Goal: Task Accomplishment & Management: Manage account settings

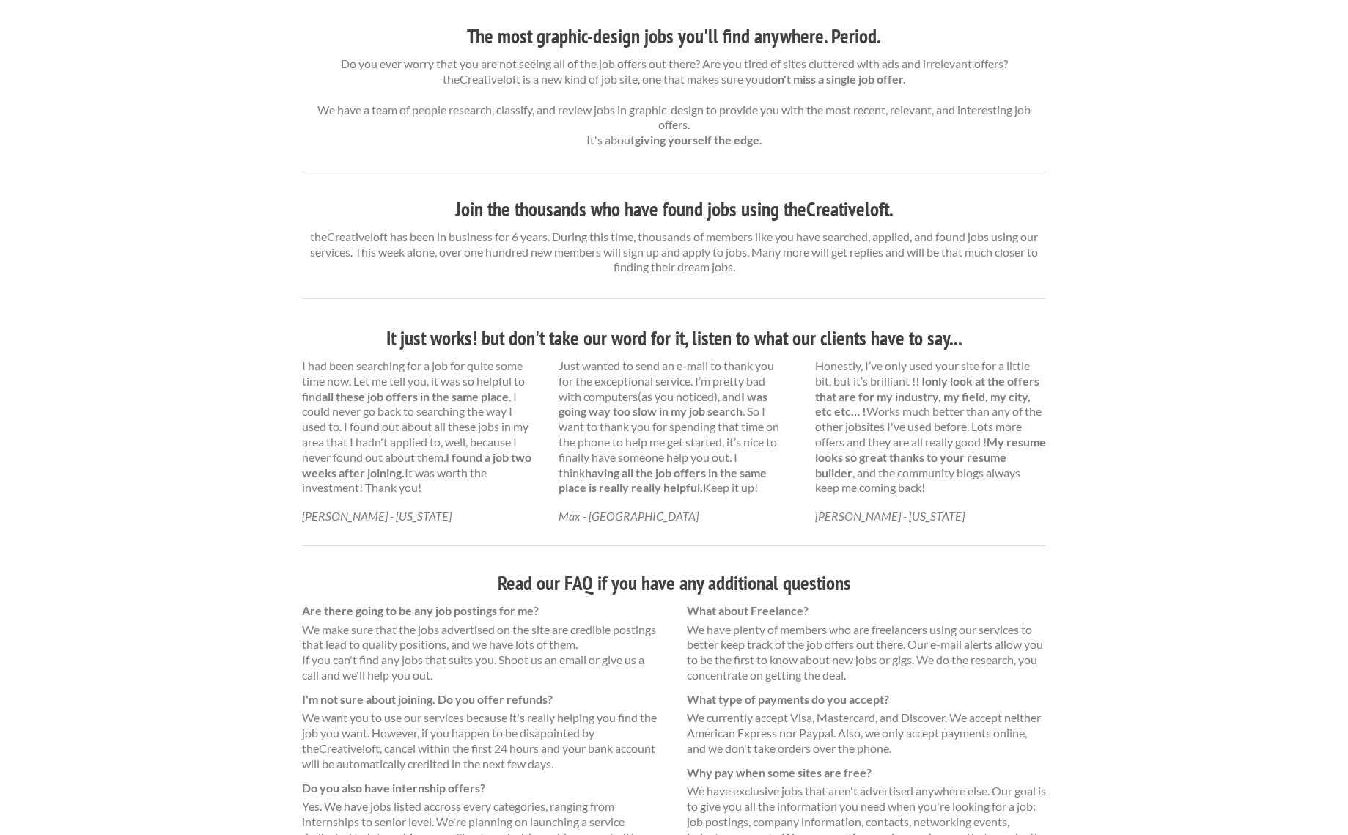
scroll to position [2, 0]
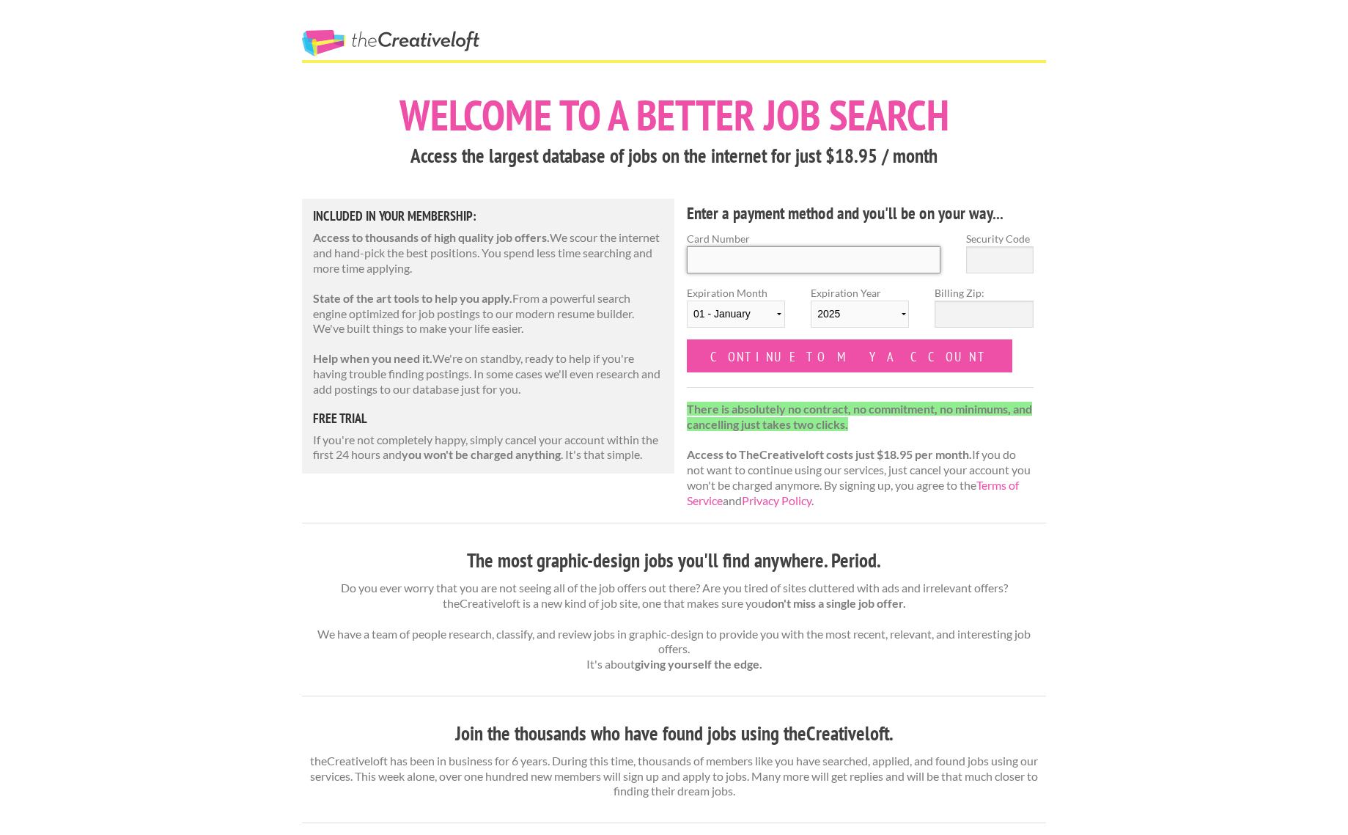
click at [769, 260] on input "Card Number" at bounding box center [814, 259] width 254 height 27
type input "5425 4301 4763 4955"
type input "534"
select select "12"
select select "2029"
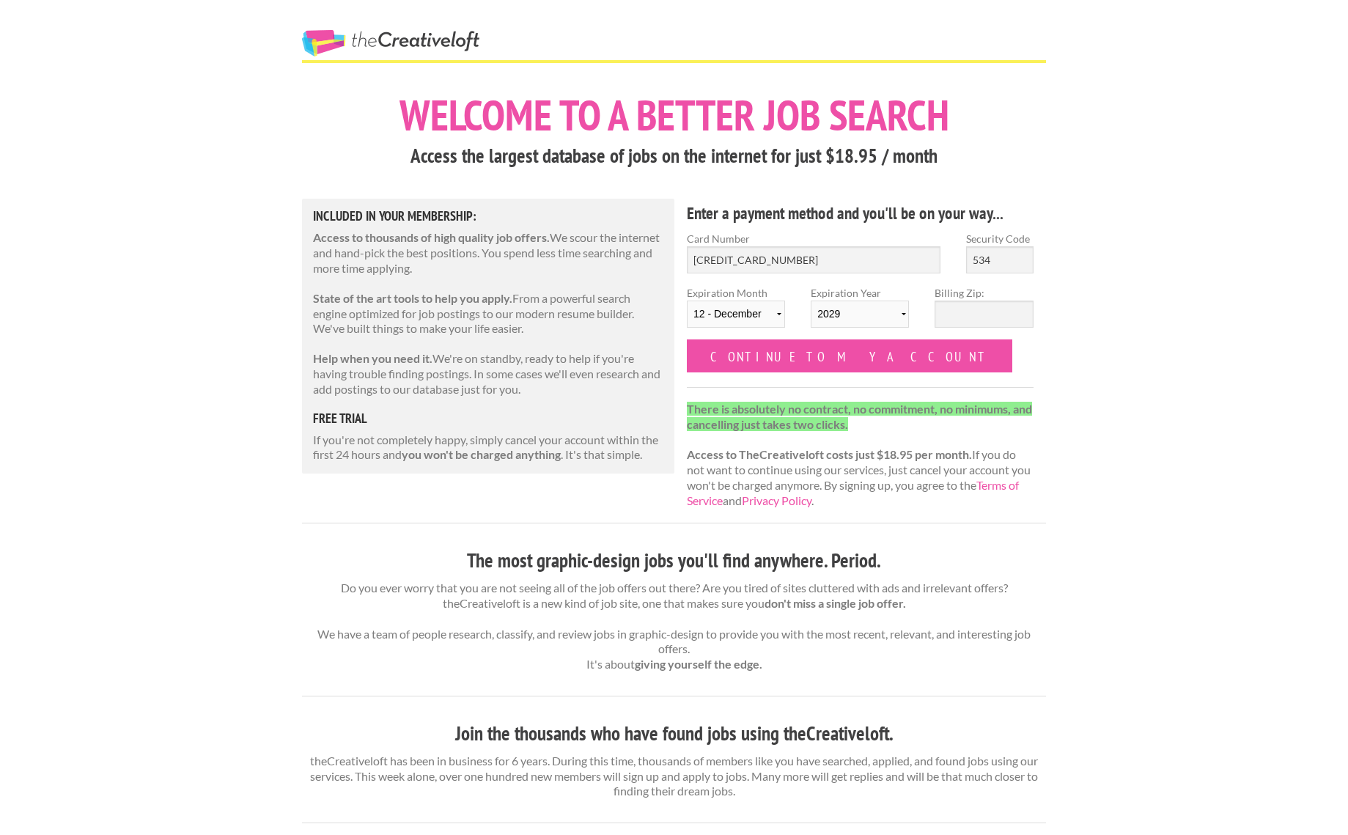
type input "534"
type input "04101"
click at [836, 361] on input "Continue to my account" at bounding box center [850, 355] width 326 height 33
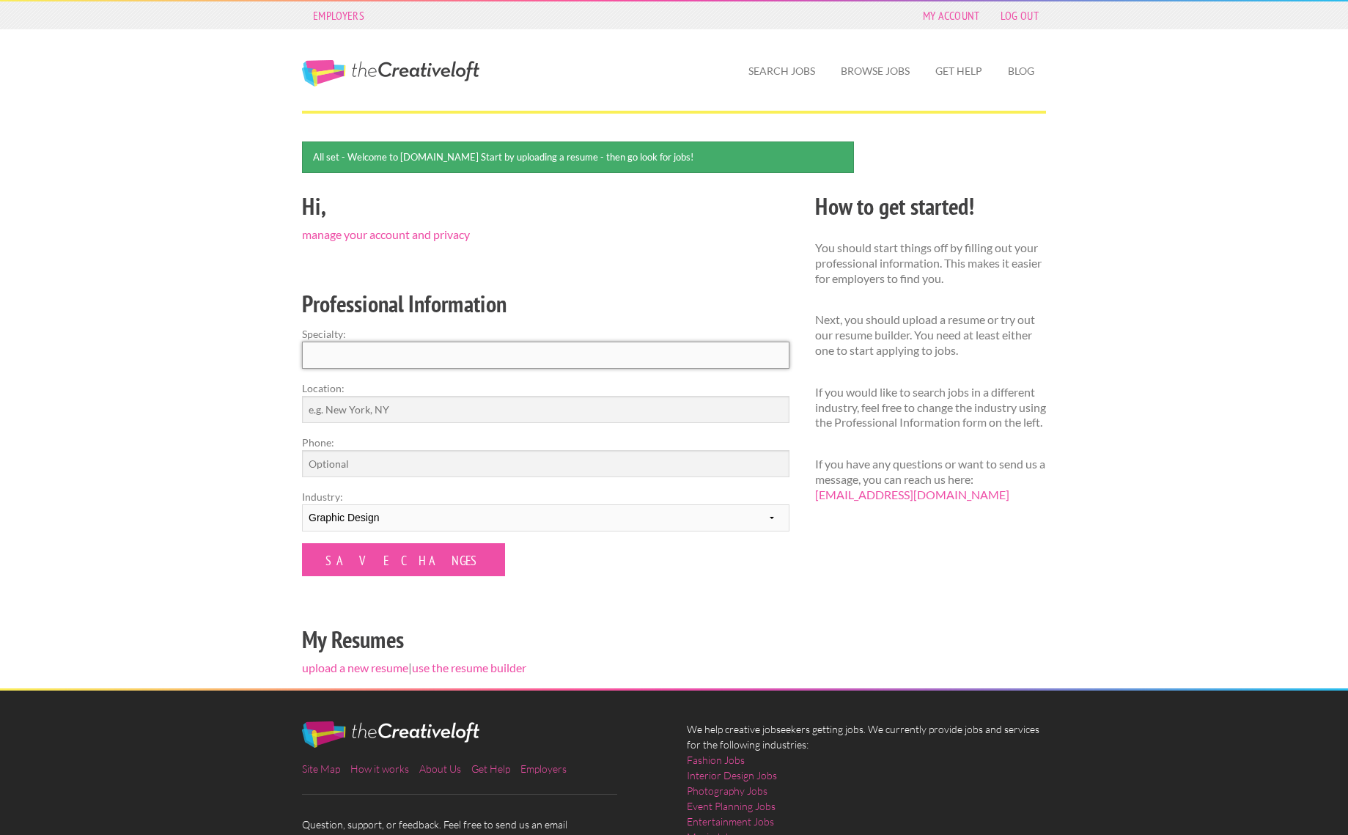
click at [617, 358] on input "Specialty:" at bounding box center [546, 355] width 488 height 27
type input "Graphic Design"
click at [543, 410] on input "Location:" at bounding box center [546, 409] width 488 height 27
type input "B"
type input "[GEOGRAPHIC_DATA], [US_STATE]"
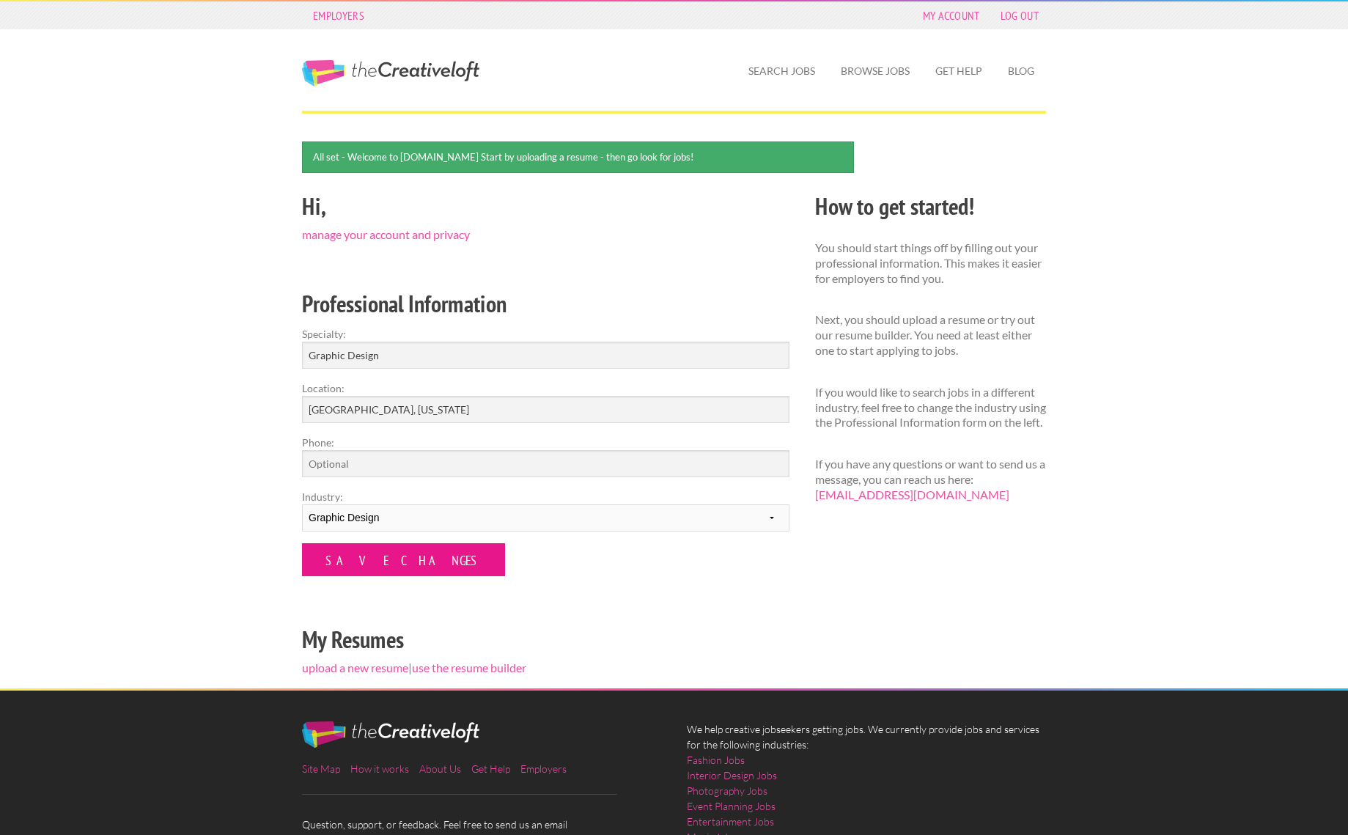
click at [353, 558] on input "Save Changes" at bounding box center [403, 559] width 203 height 33
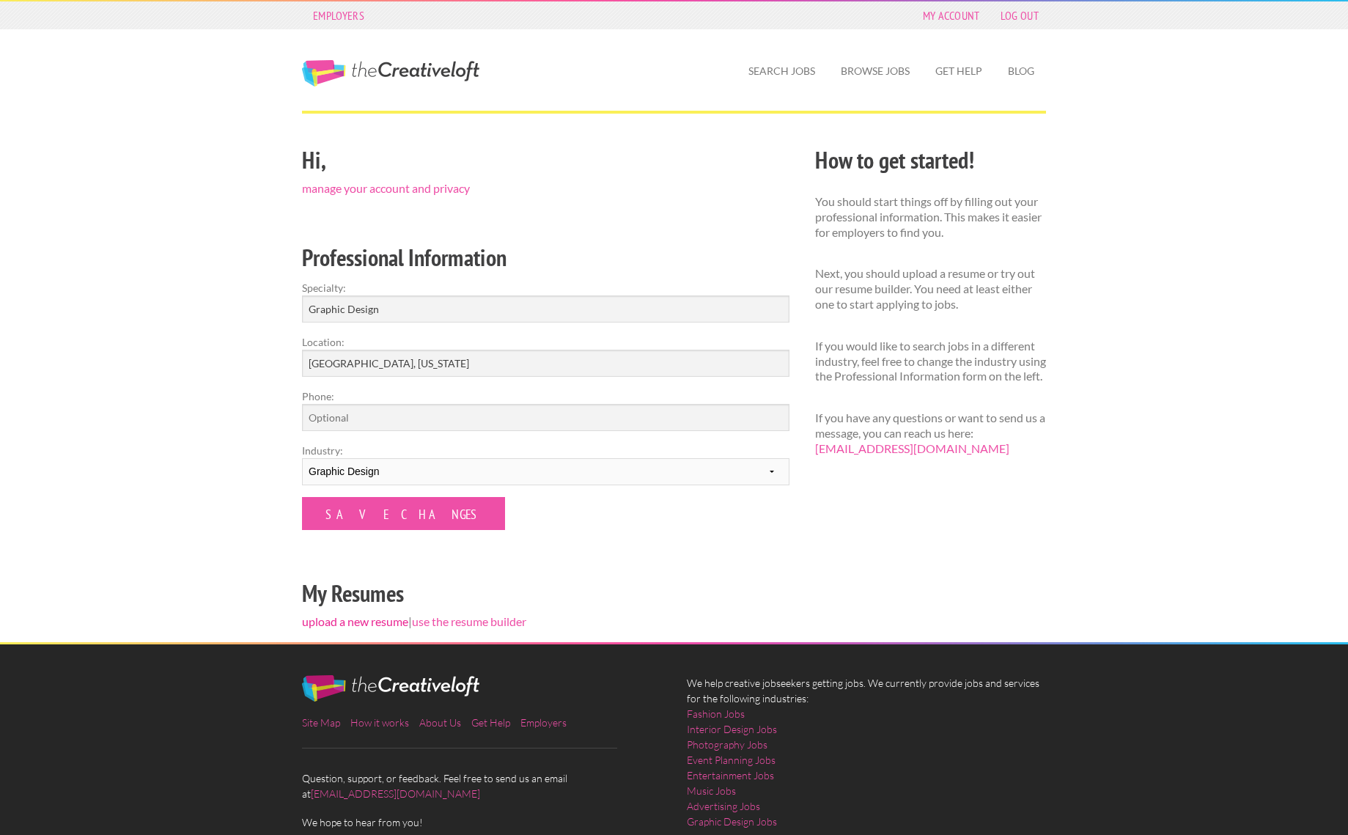
click at [371, 620] on link "upload a new resume" at bounding box center [355, 621] width 106 height 14
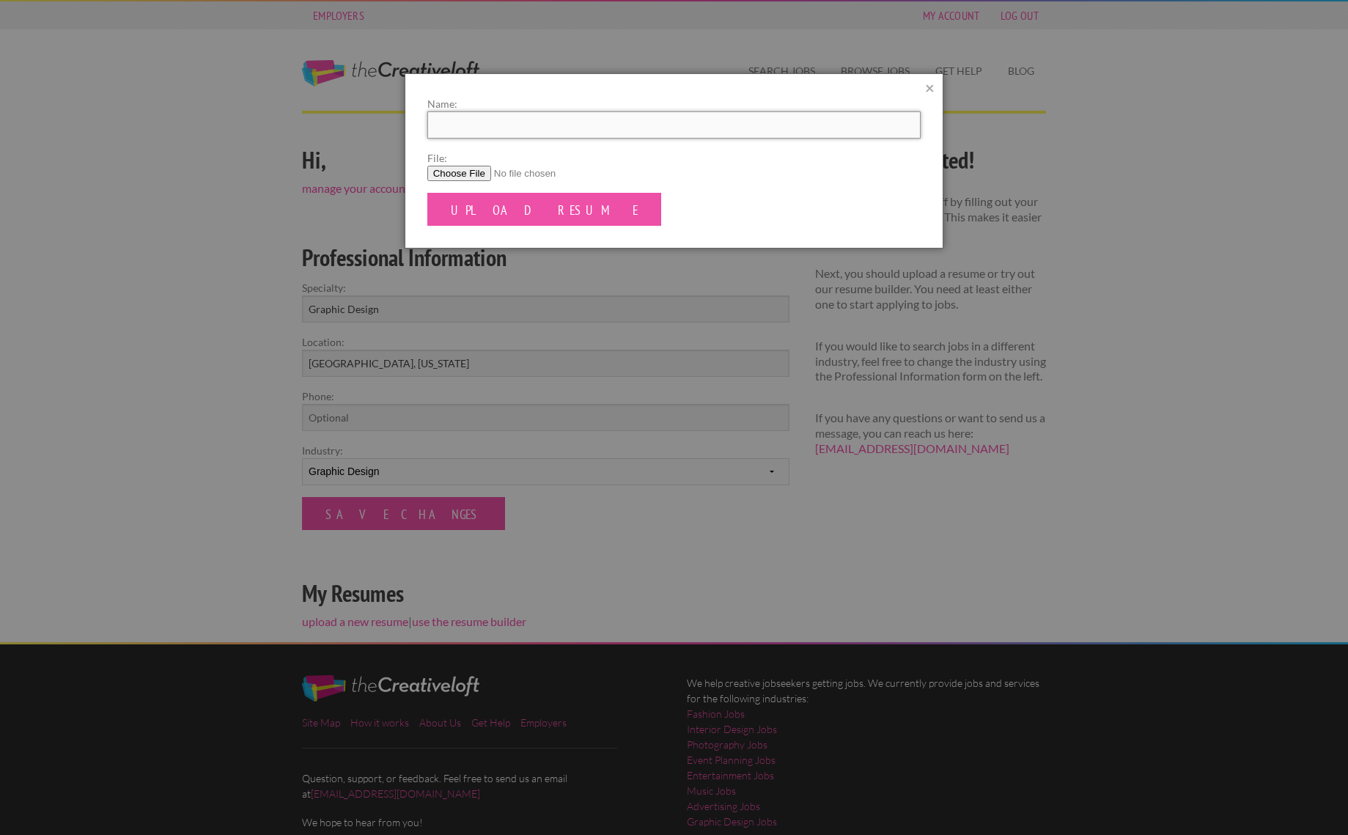
click at [508, 115] on input "Name:" at bounding box center [674, 124] width 494 height 27
click at [475, 174] on input "File:" at bounding box center [674, 173] width 494 height 15
type input "C:\fakepath\Benjamin_Chemelski_Resume.pdf"
click at [523, 219] on input "Upload Resume" at bounding box center [544, 209] width 235 height 33
type input "[PERSON_NAME] Resume"
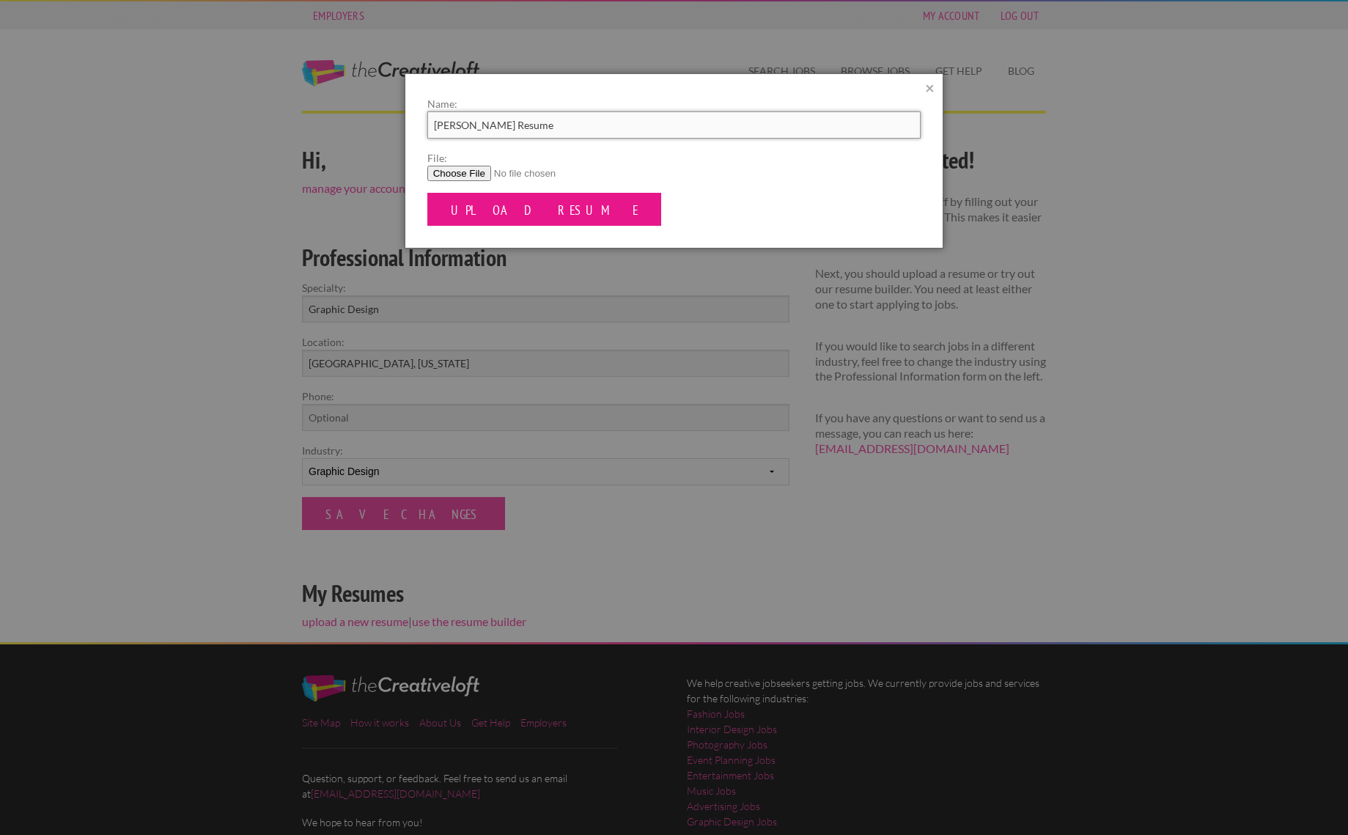
click at [491, 207] on input "Upload Resume" at bounding box center [544, 209] width 235 height 33
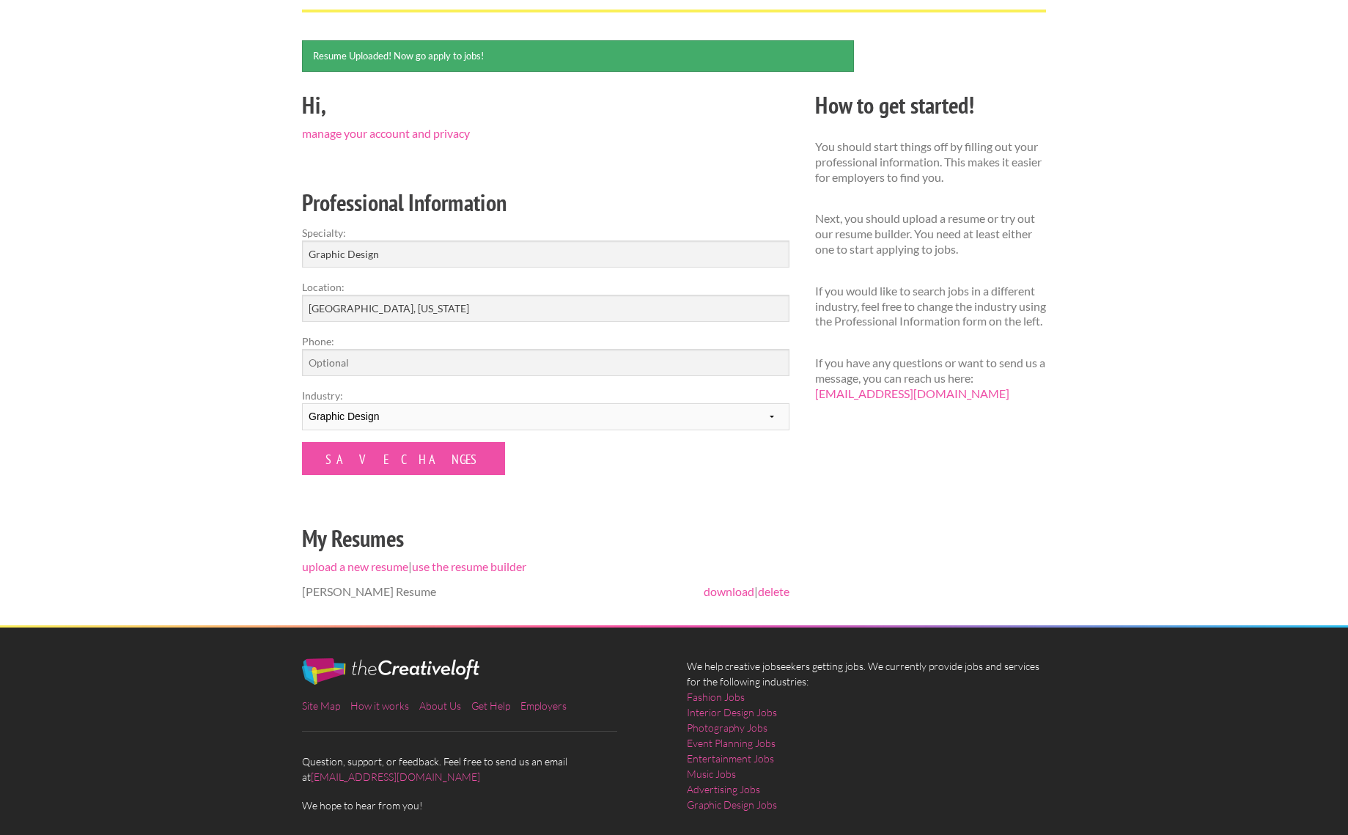
scroll to position [103, 0]
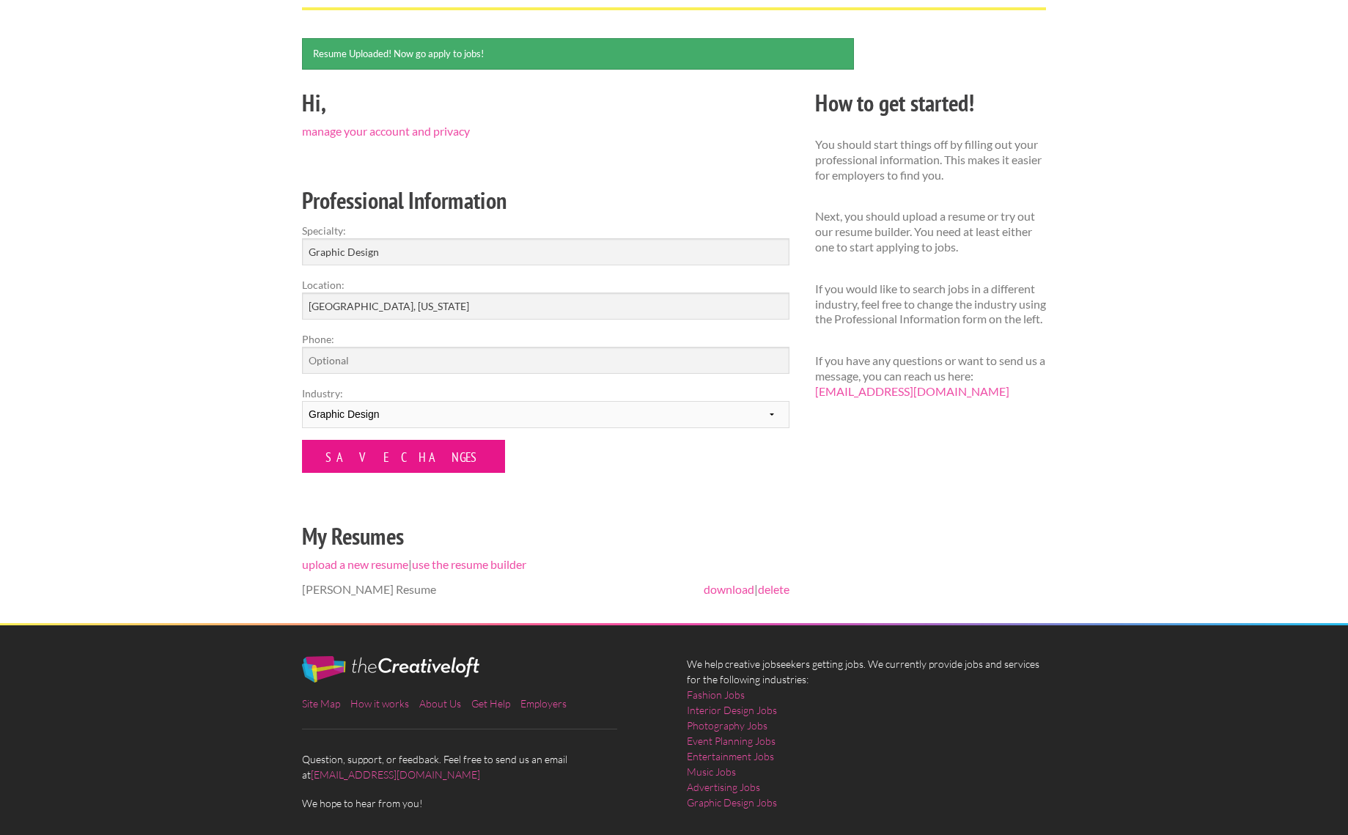
click at [375, 462] on input "Save Changes" at bounding box center [403, 456] width 203 height 33
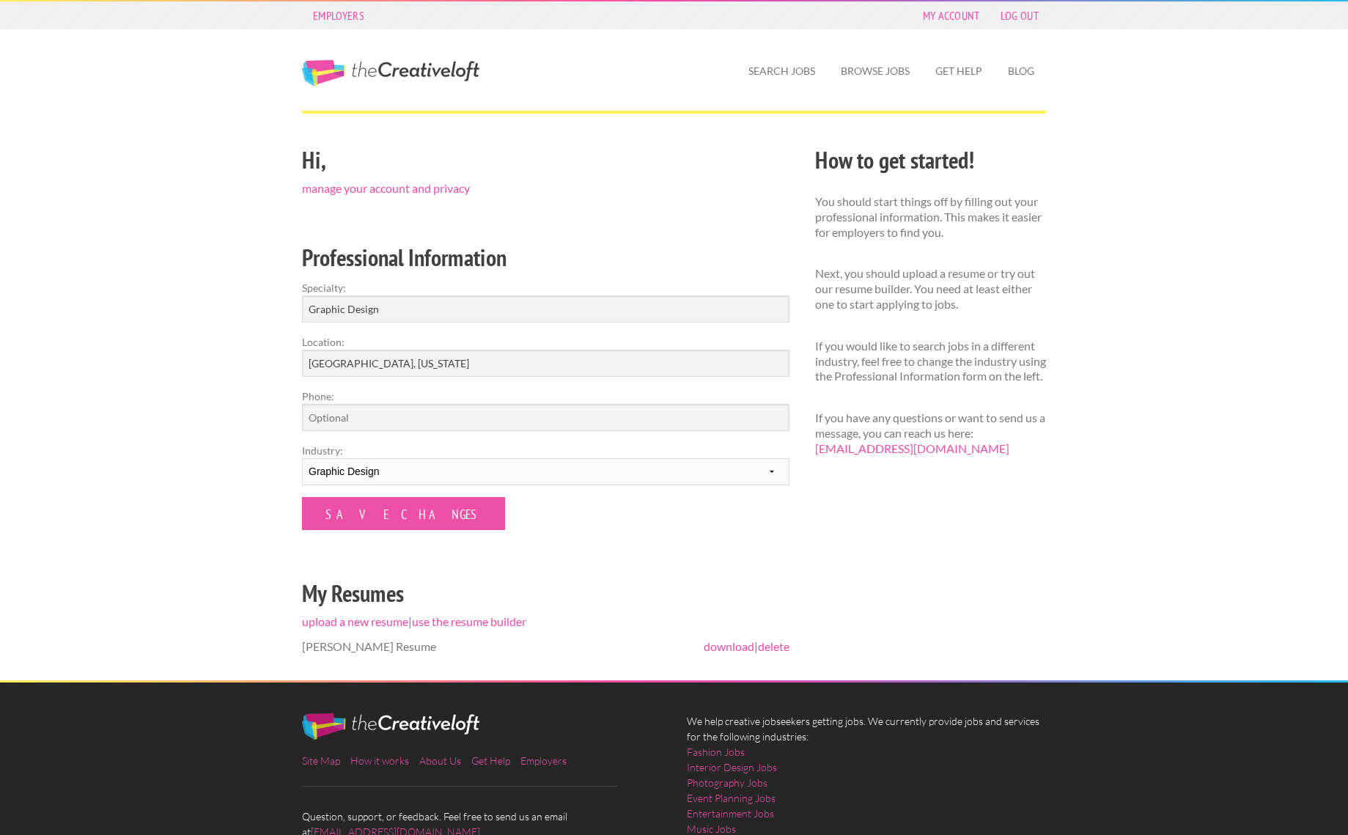
click at [323, 70] on link "The Creative Loft" at bounding box center [390, 73] width 177 height 26
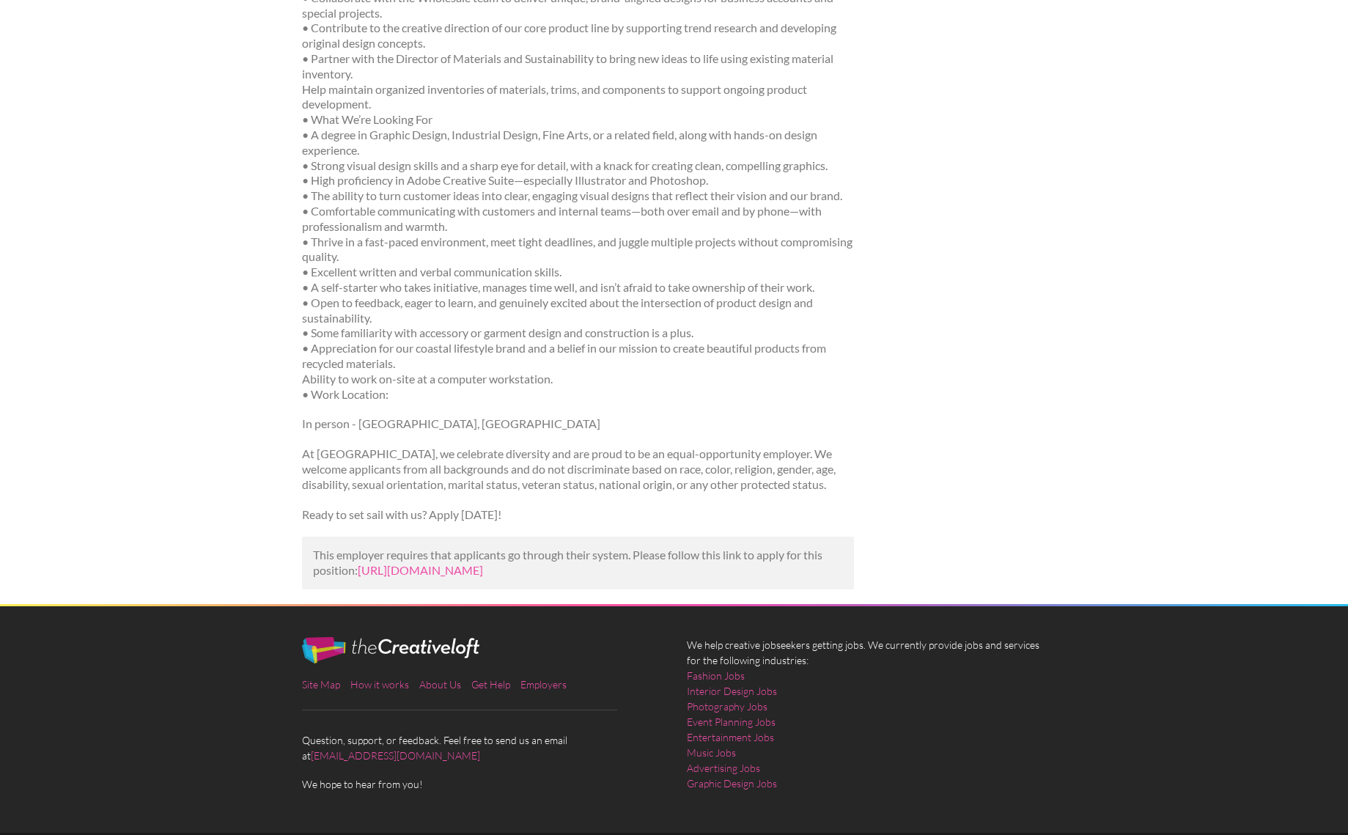
scroll to position [910, 0]
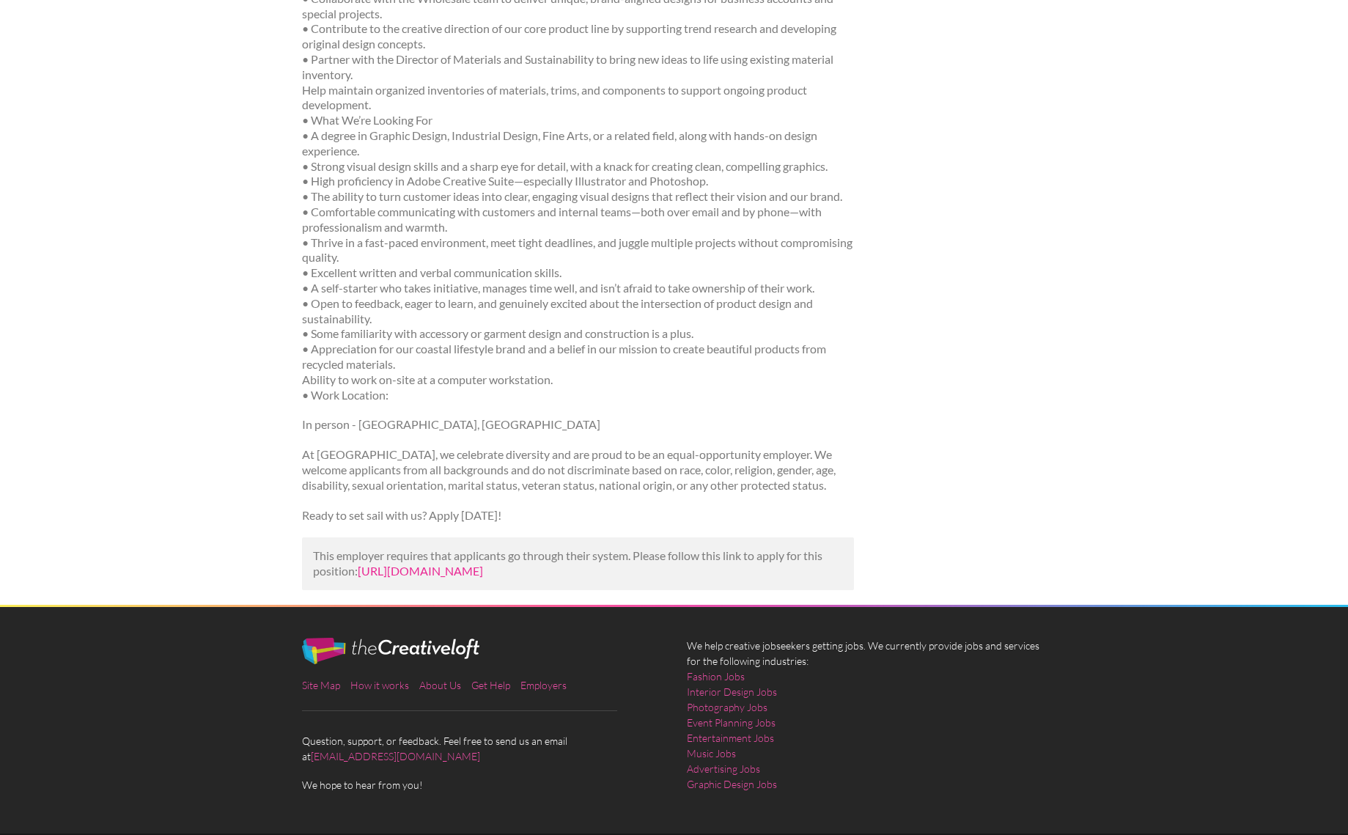
click at [483, 564] on link "[URL][DOMAIN_NAME]" at bounding box center [420, 571] width 125 height 14
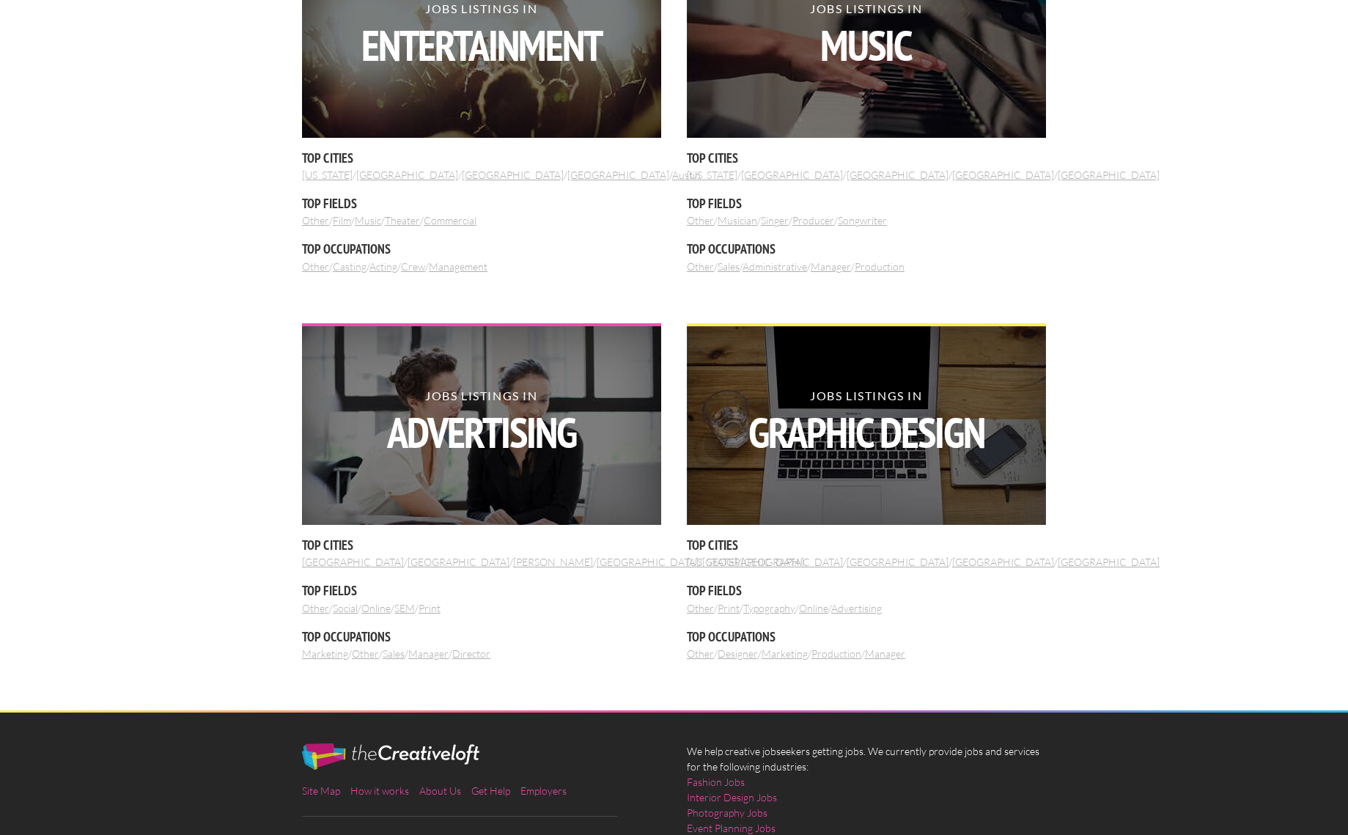
scroll to position [1495, 0]
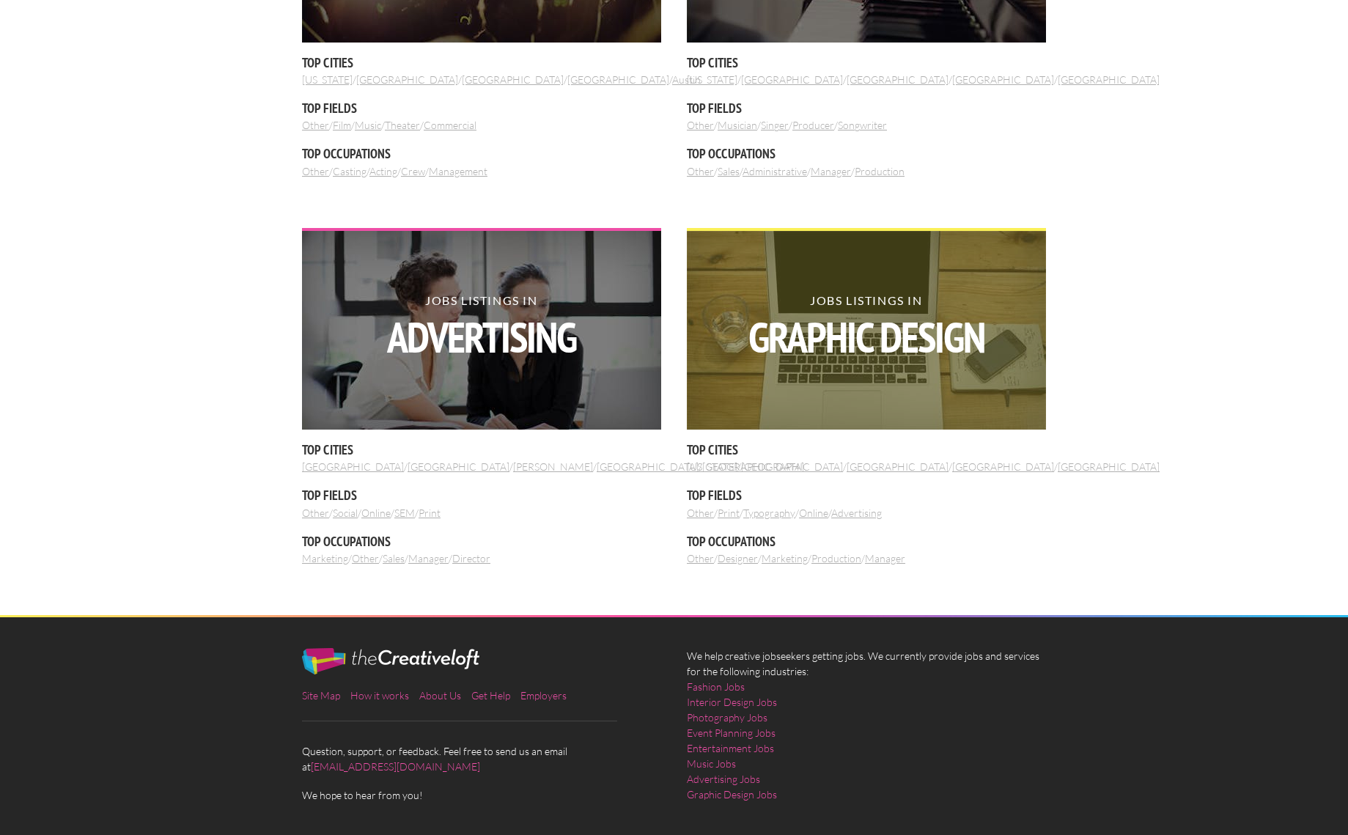
click at [838, 319] on strong "Graphic Design" at bounding box center [866, 337] width 359 height 43
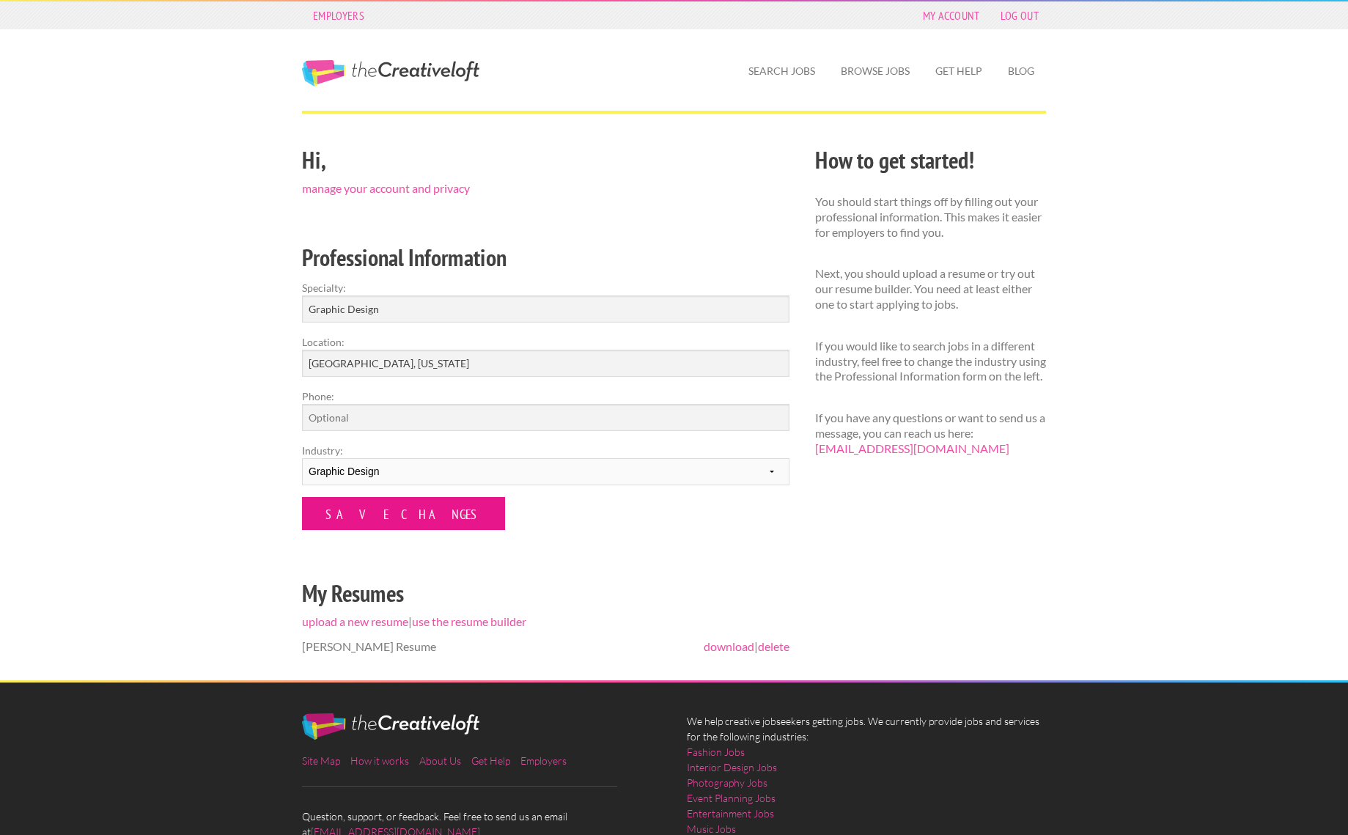
click at [356, 521] on input "Save Changes" at bounding box center [403, 513] width 203 height 33
click at [807, 64] on link "Search Jobs" at bounding box center [782, 71] width 90 height 34
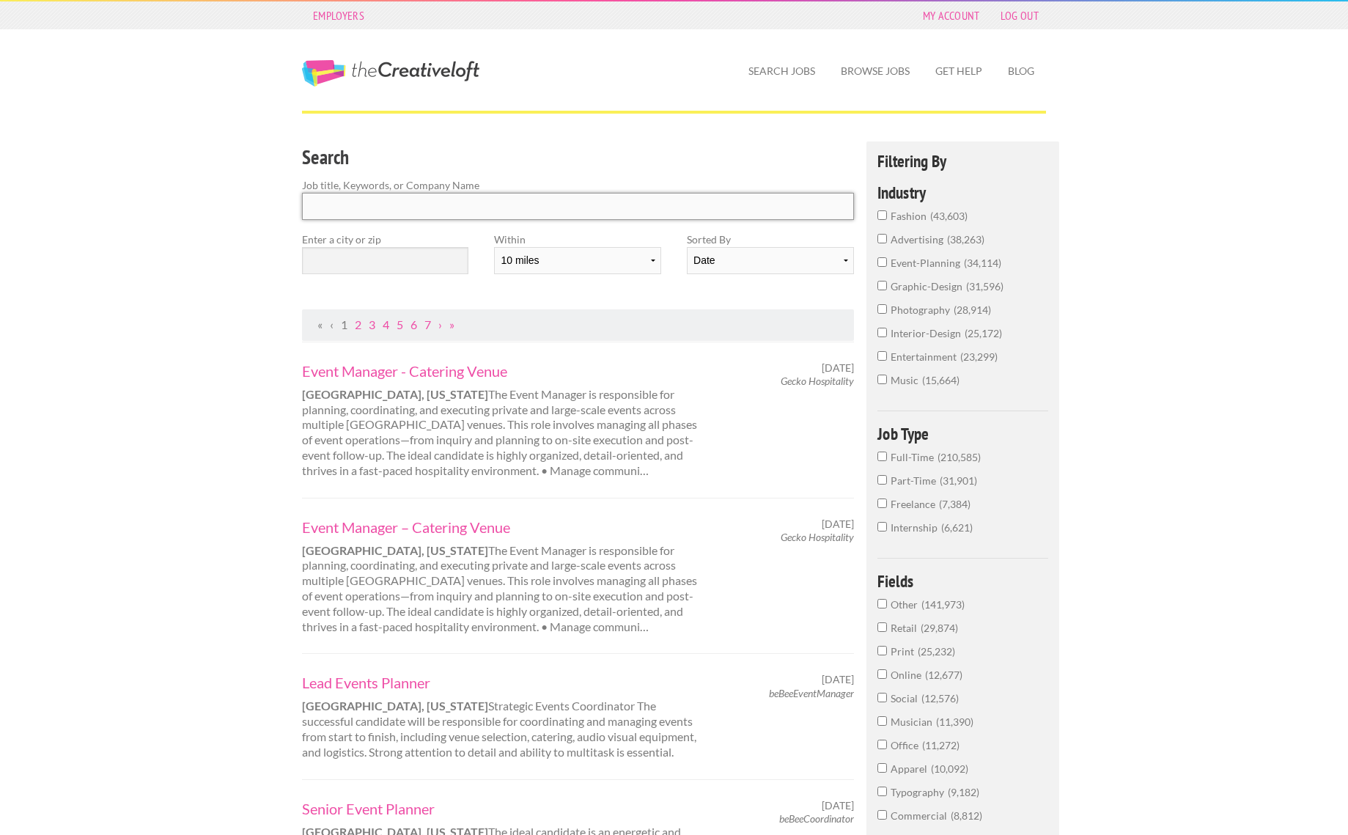
click at [574, 207] on input "Search" at bounding box center [578, 206] width 552 height 27
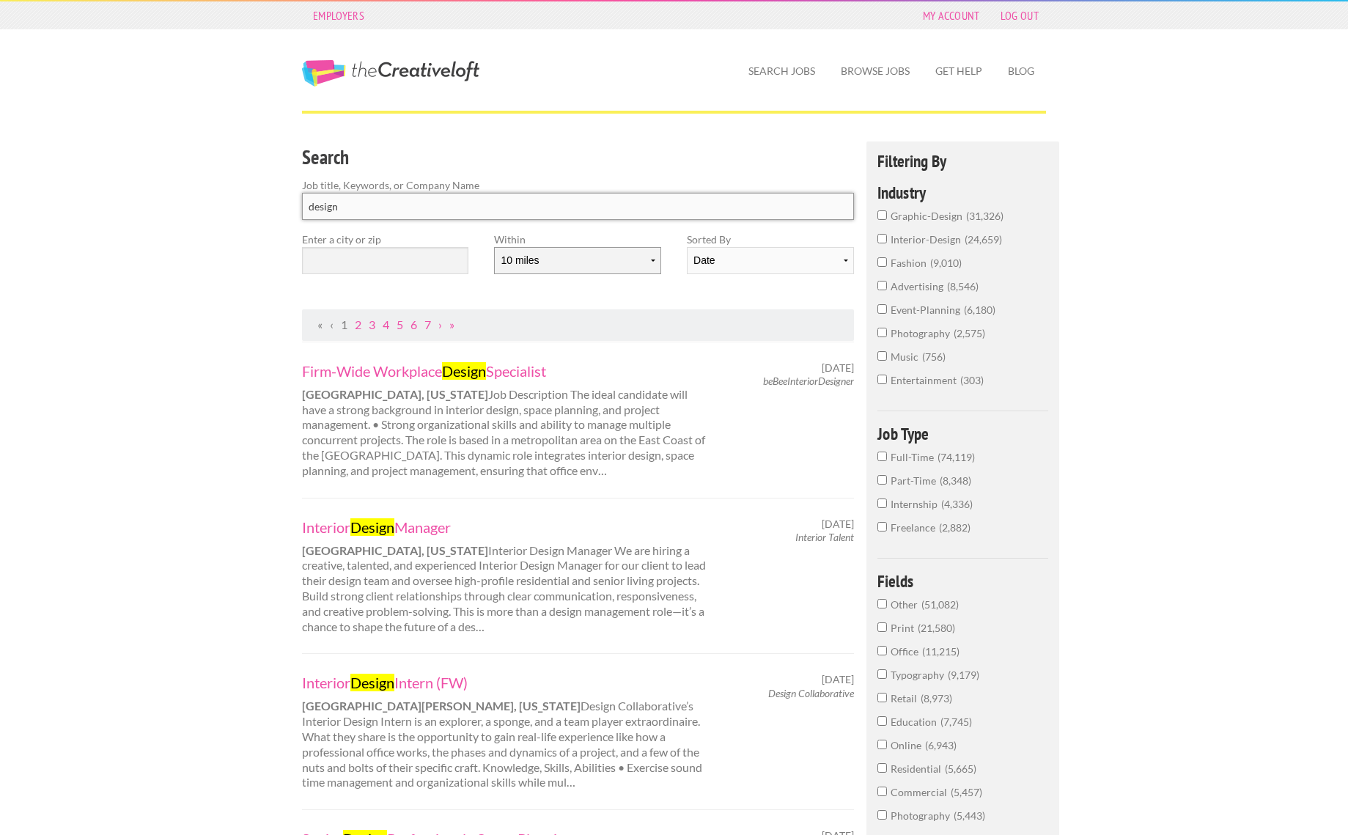
type input "design"
select select "10"
click at [342, 263] on input "text" at bounding box center [385, 260] width 166 height 27
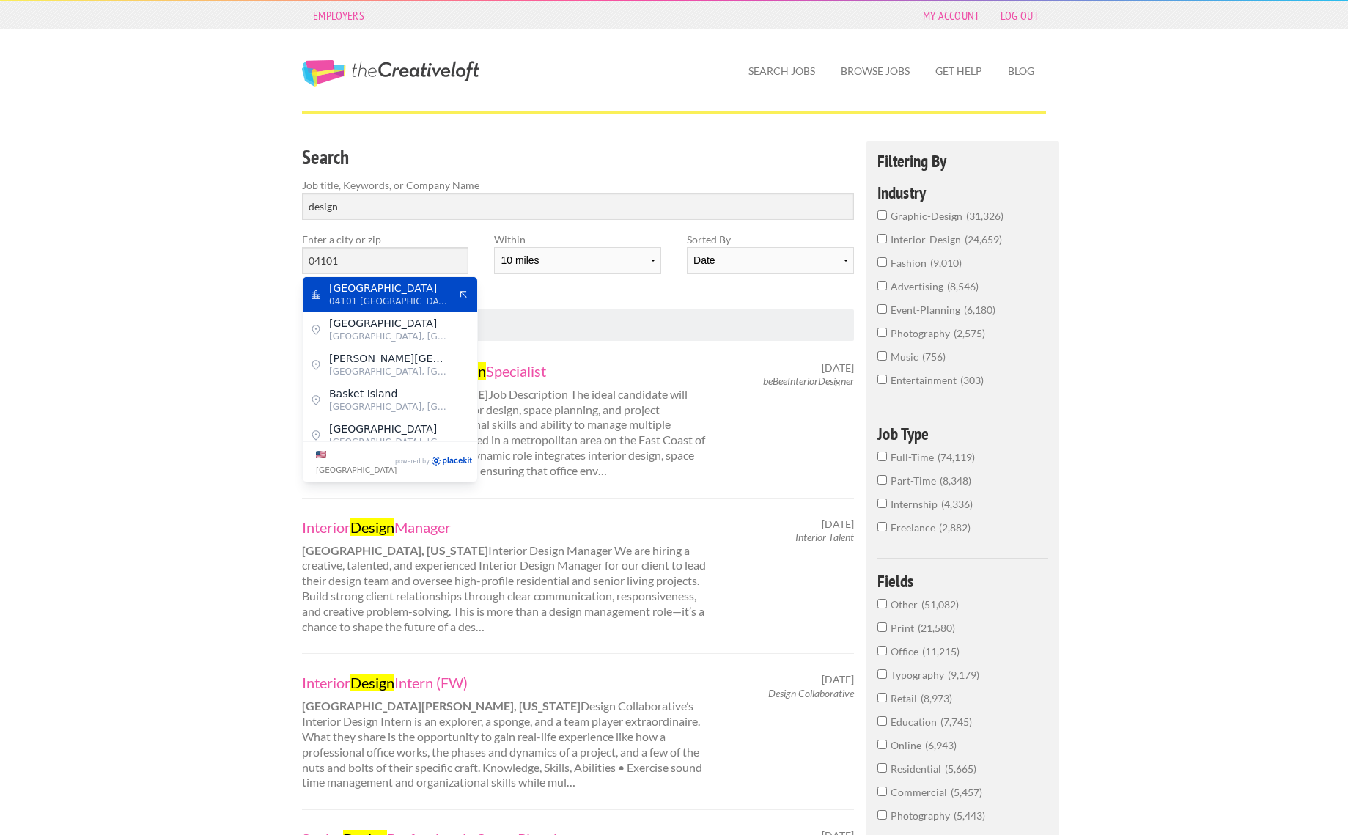
click at [375, 291] on span "Portland" at bounding box center [389, 288] width 120 height 13
type input "Portland"
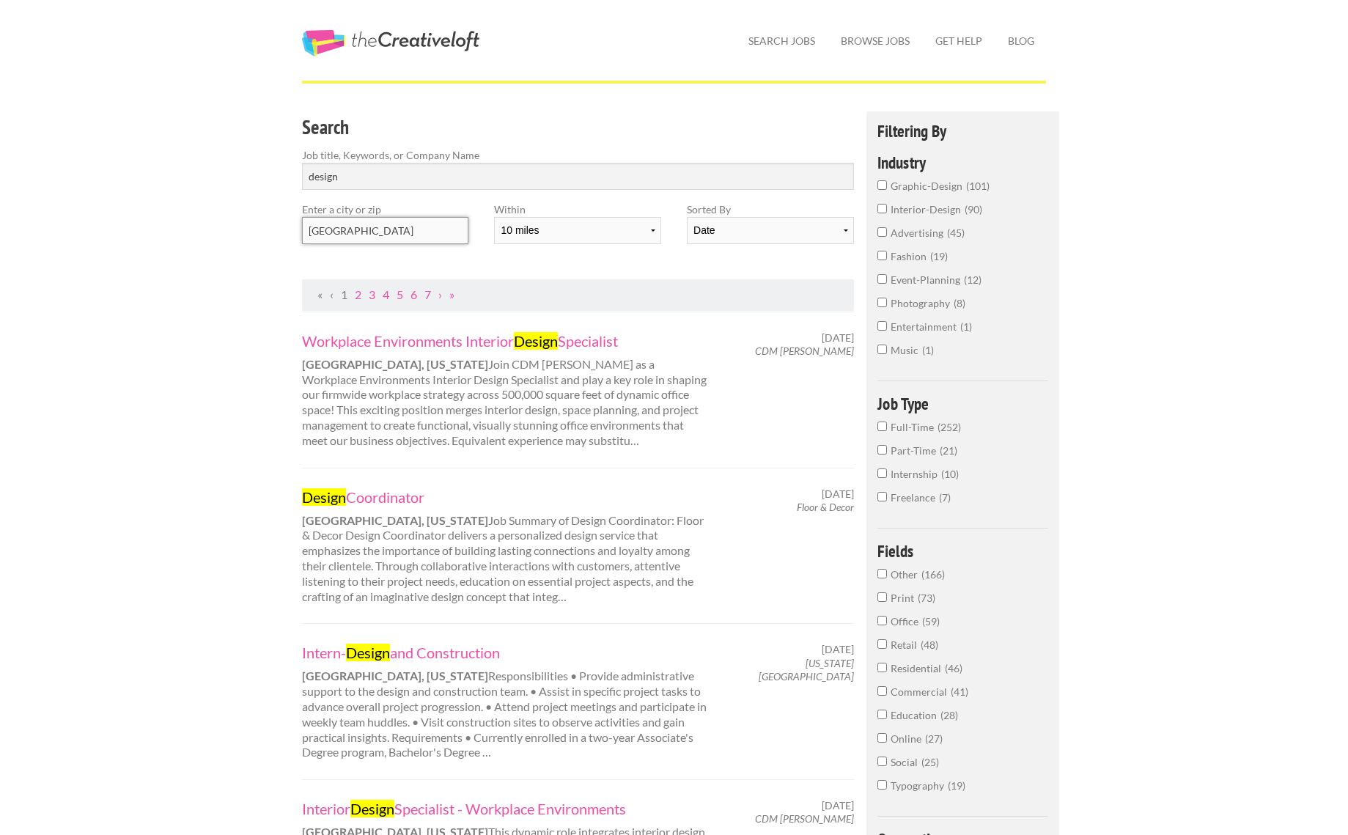
scroll to position [11, 0]
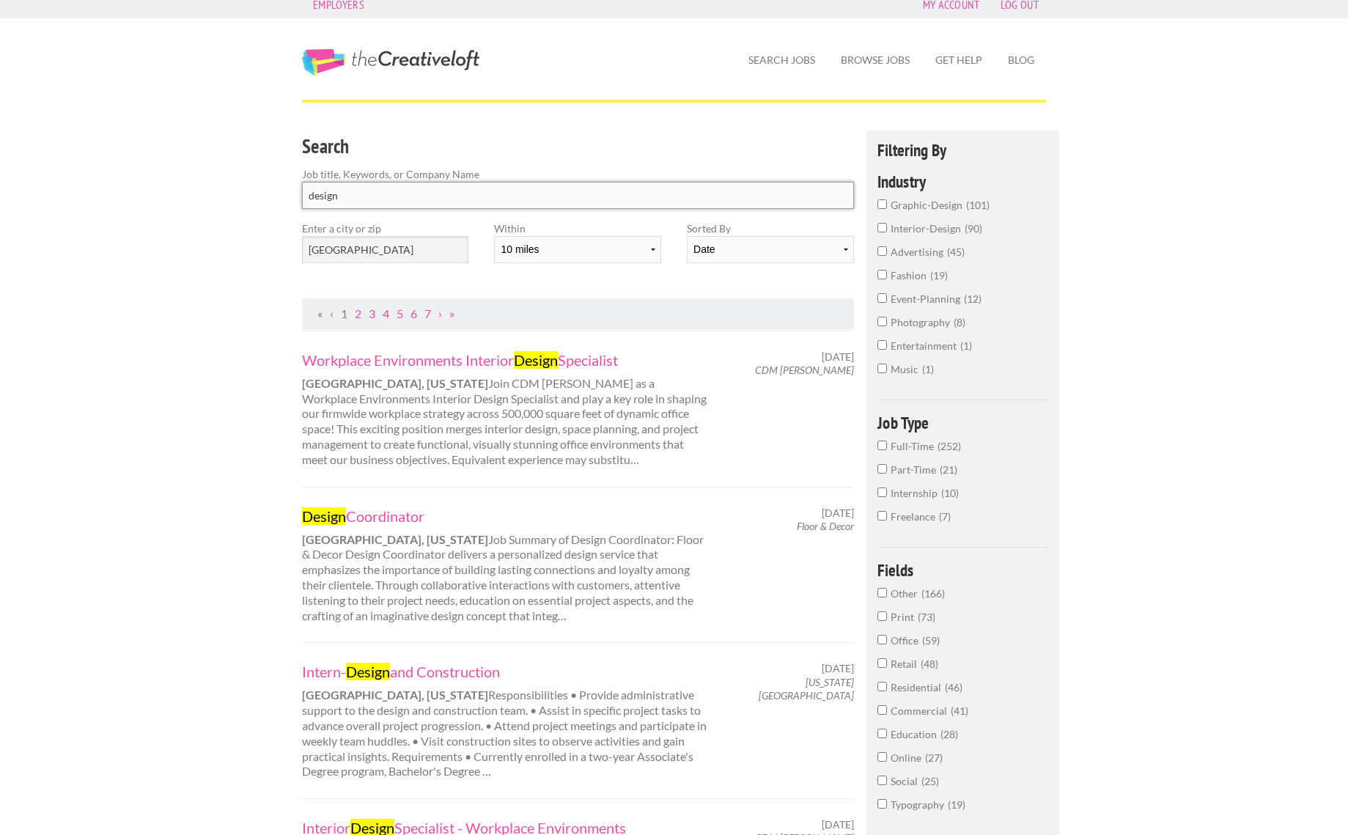
click at [312, 196] on input "design" at bounding box center [578, 195] width 552 height 27
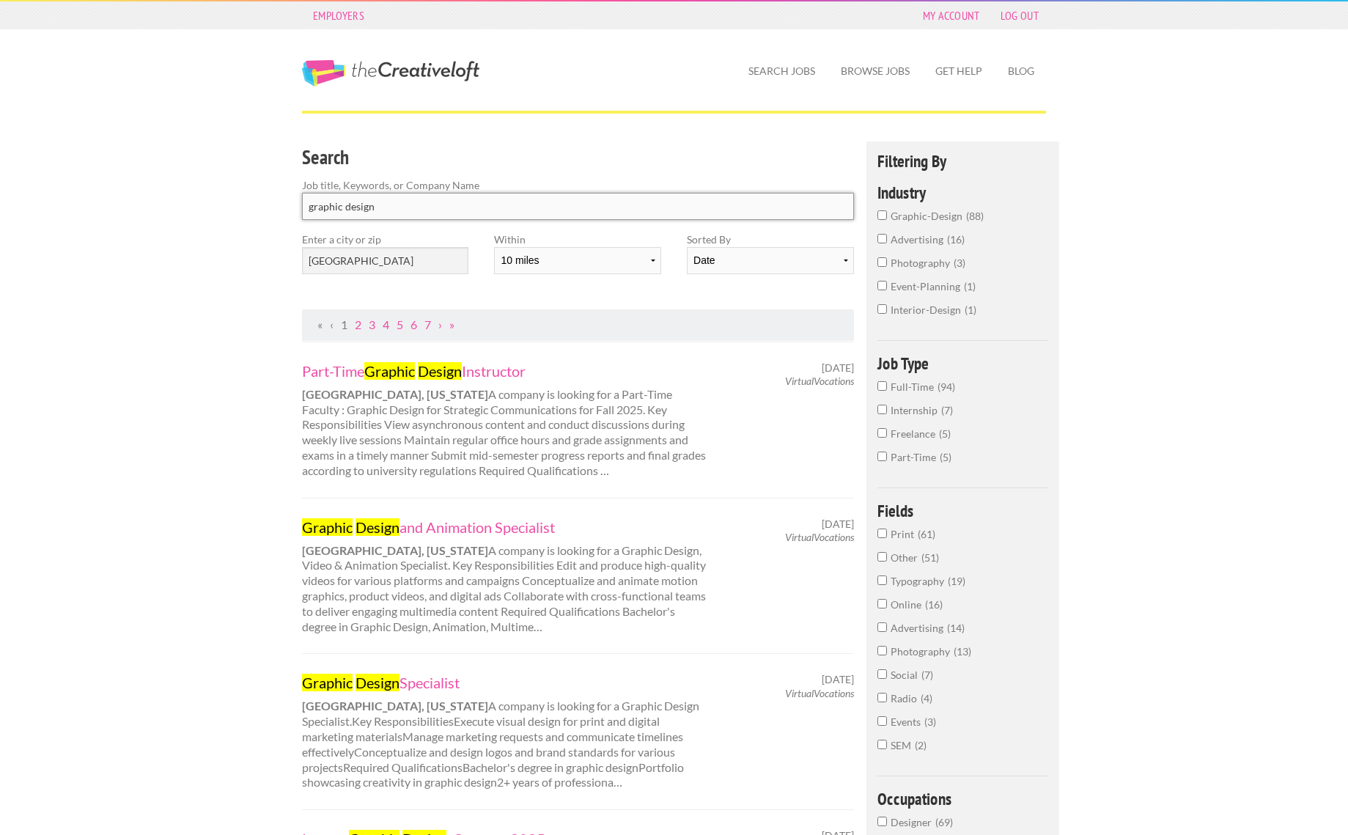
type input "graphic design"
click button "submit" at bounding box center [0, 0] width 0 height 0
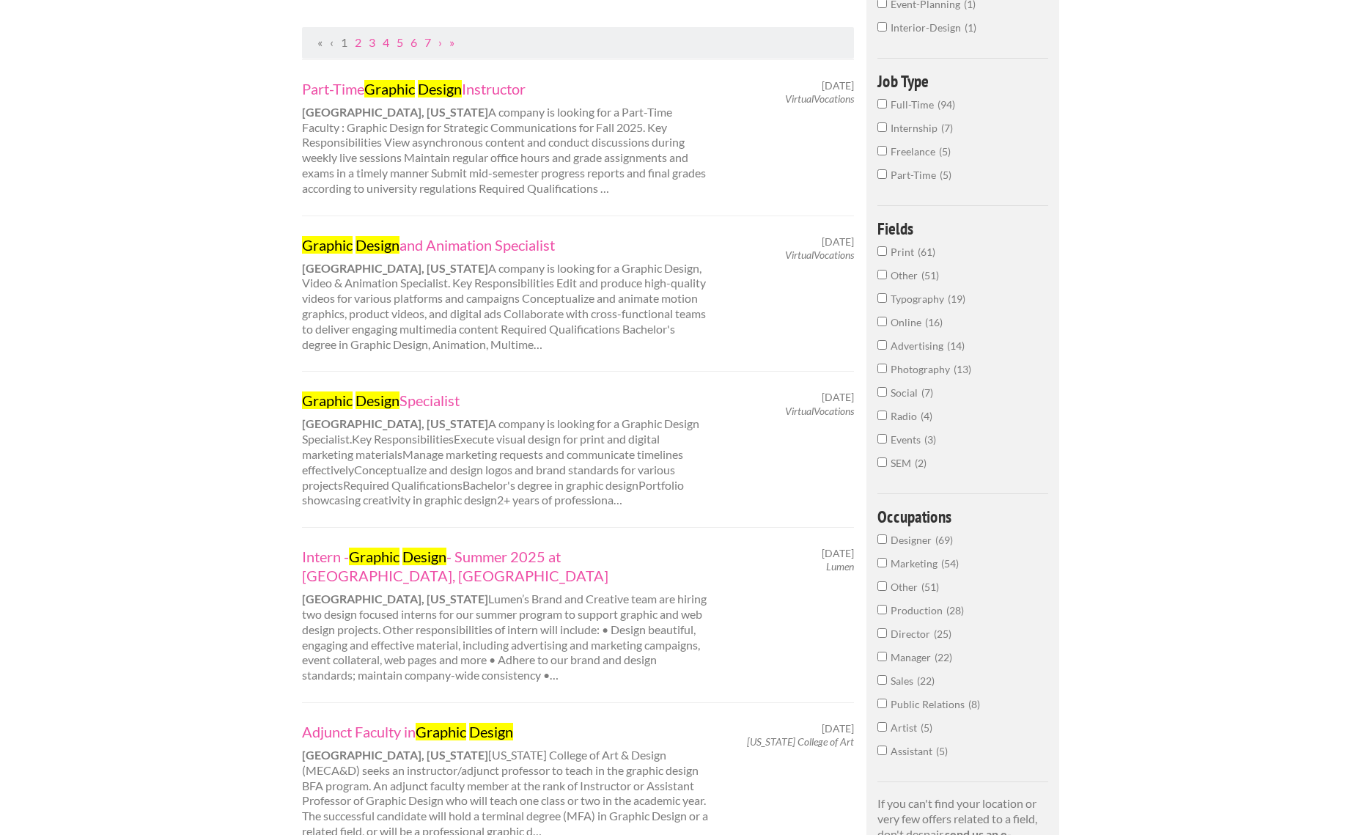
scroll to position [285, 0]
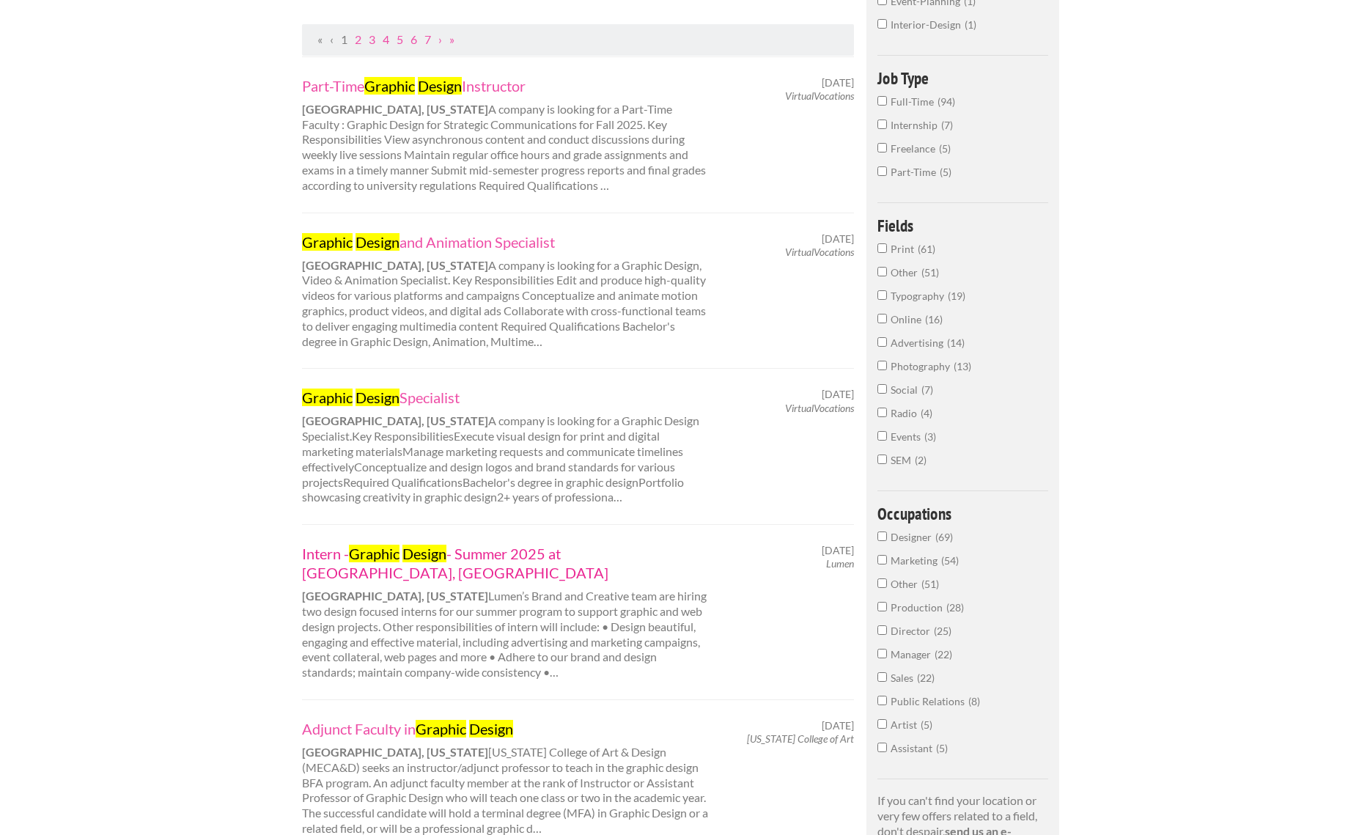
click at [595, 544] on link "Intern - Graphic Design - Summer 2025 at Lumen South Portland, ME" at bounding box center [506, 563] width 408 height 38
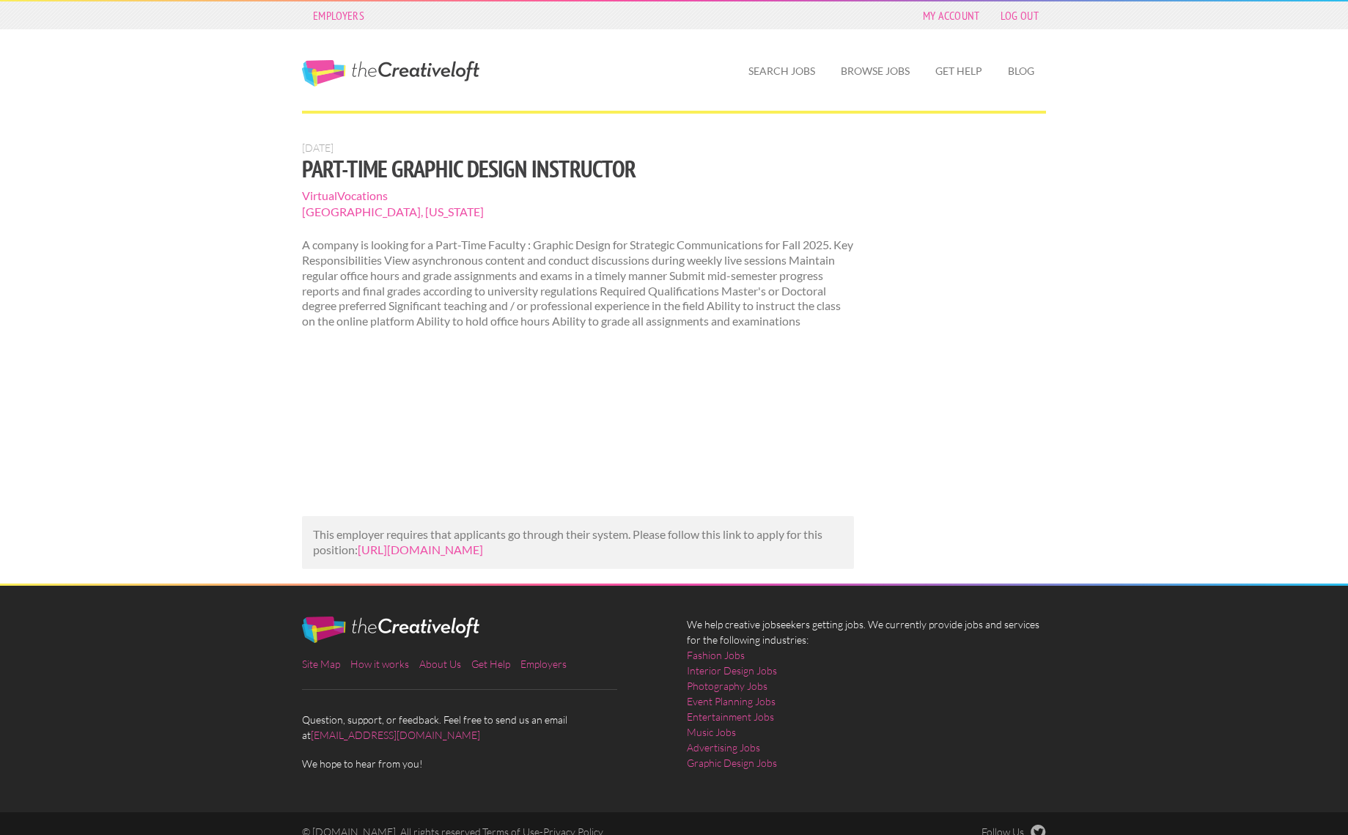
click at [479, 558] on p "This employer requires that applicants go through their system. Please follow t…" at bounding box center [578, 542] width 530 height 31
click at [475, 556] on link "[URL][DOMAIN_NAME]" at bounding box center [420, 550] width 125 height 14
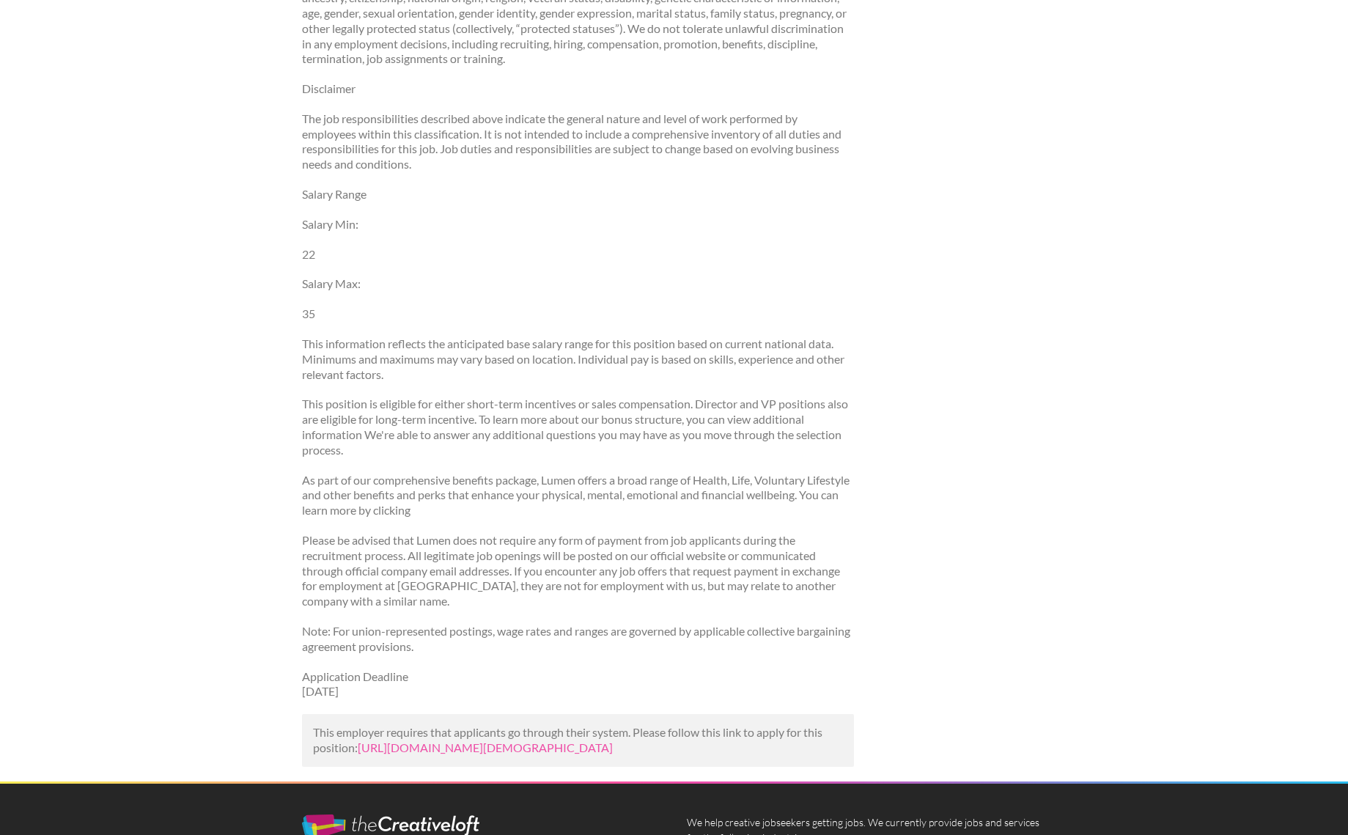
scroll to position [1925, 0]
click at [585, 740] on link "https://psbintegration.ca/office/job/intern-graphic-design-summer-2025-at-lumen…" at bounding box center [485, 747] width 255 height 14
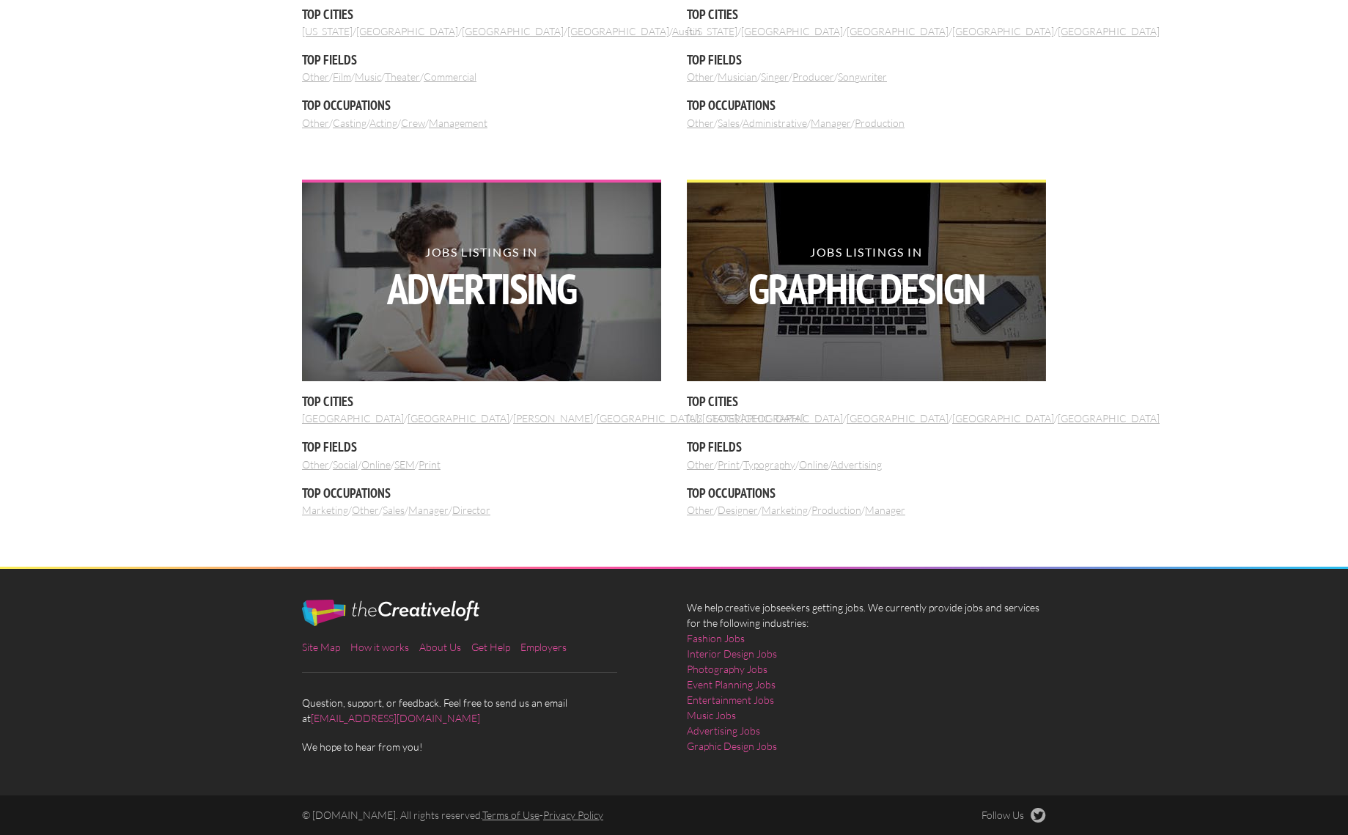
scroll to position [1543, 0]
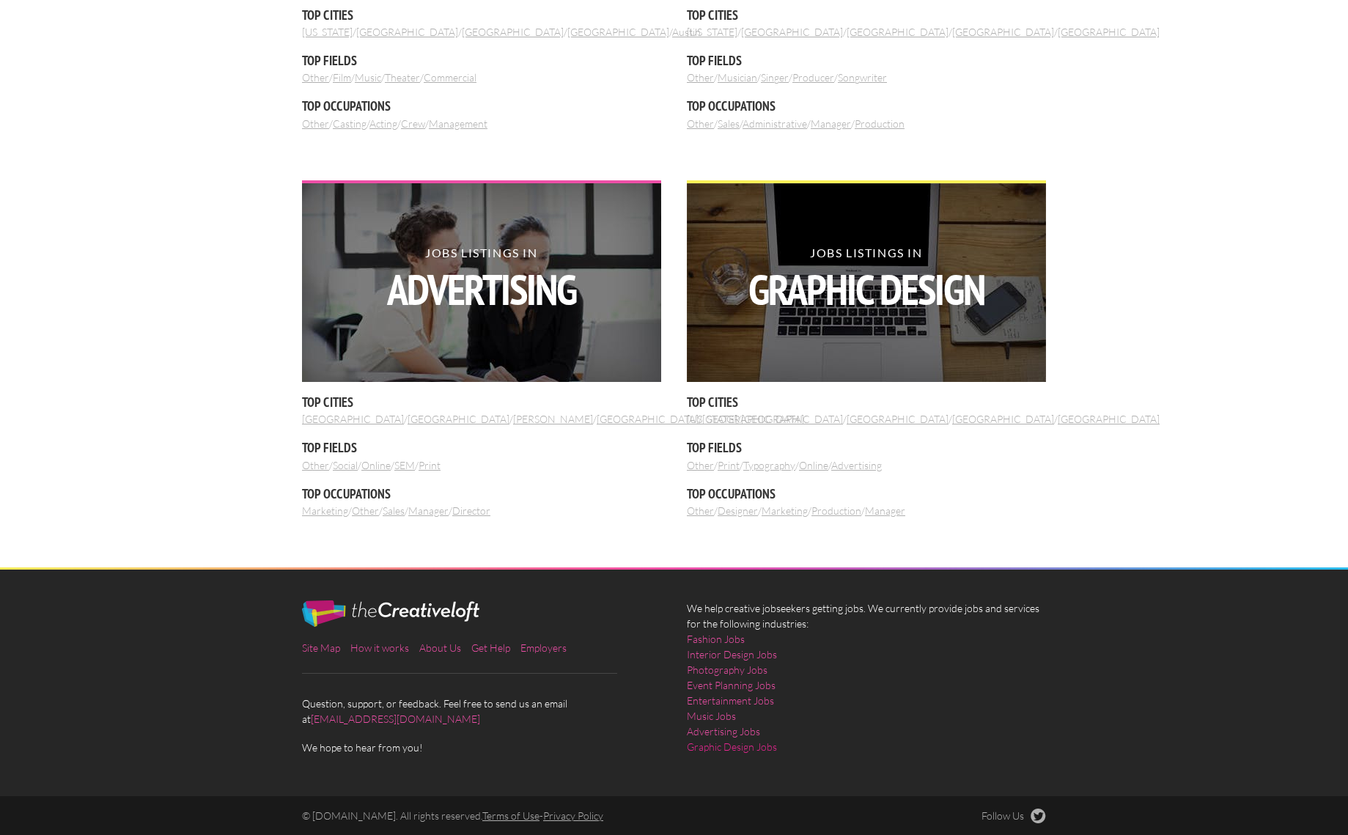
click at [724, 747] on link "Graphic Design Jobs" at bounding box center [732, 746] width 90 height 15
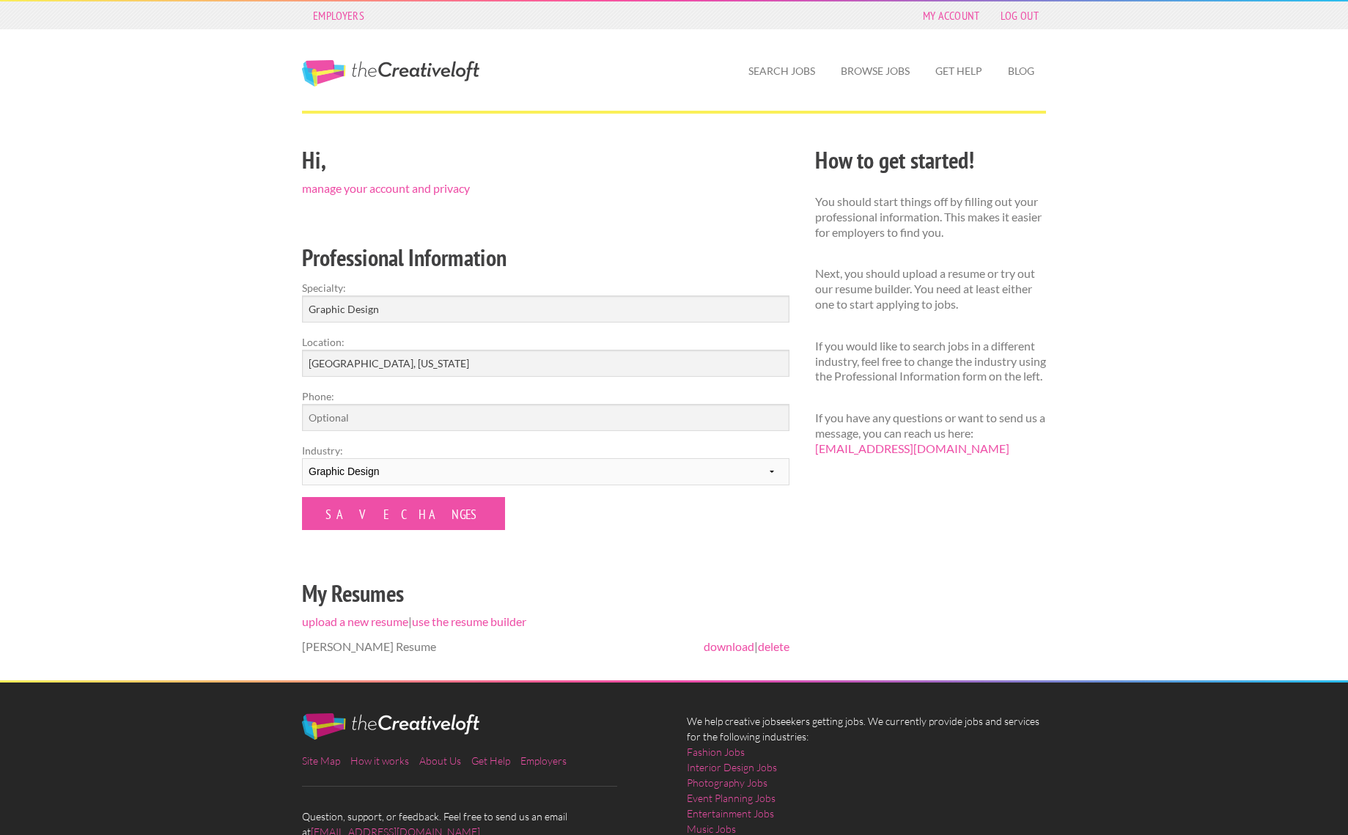
scroll to position [1, 0]
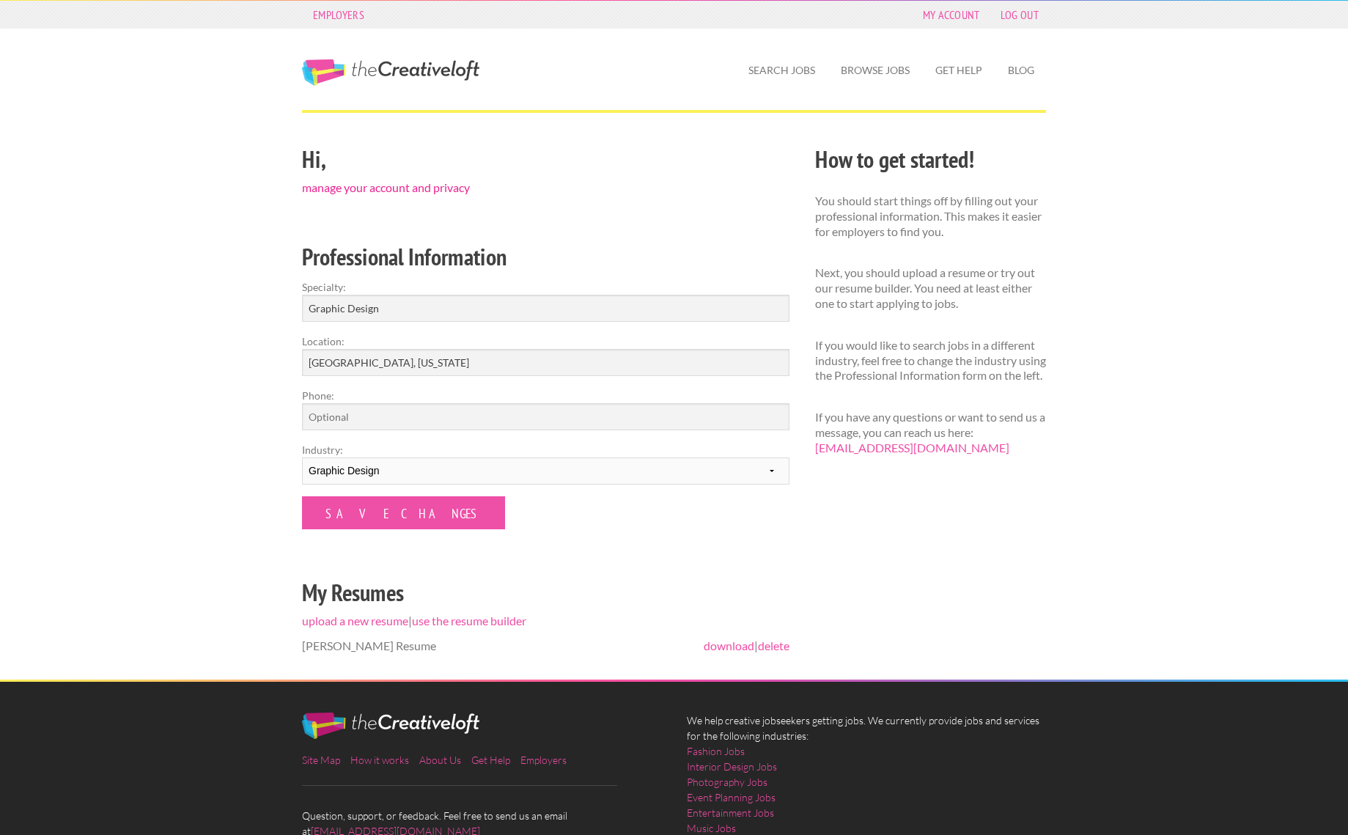
click at [444, 183] on link "manage your account and privacy" at bounding box center [386, 187] width 168 height 14
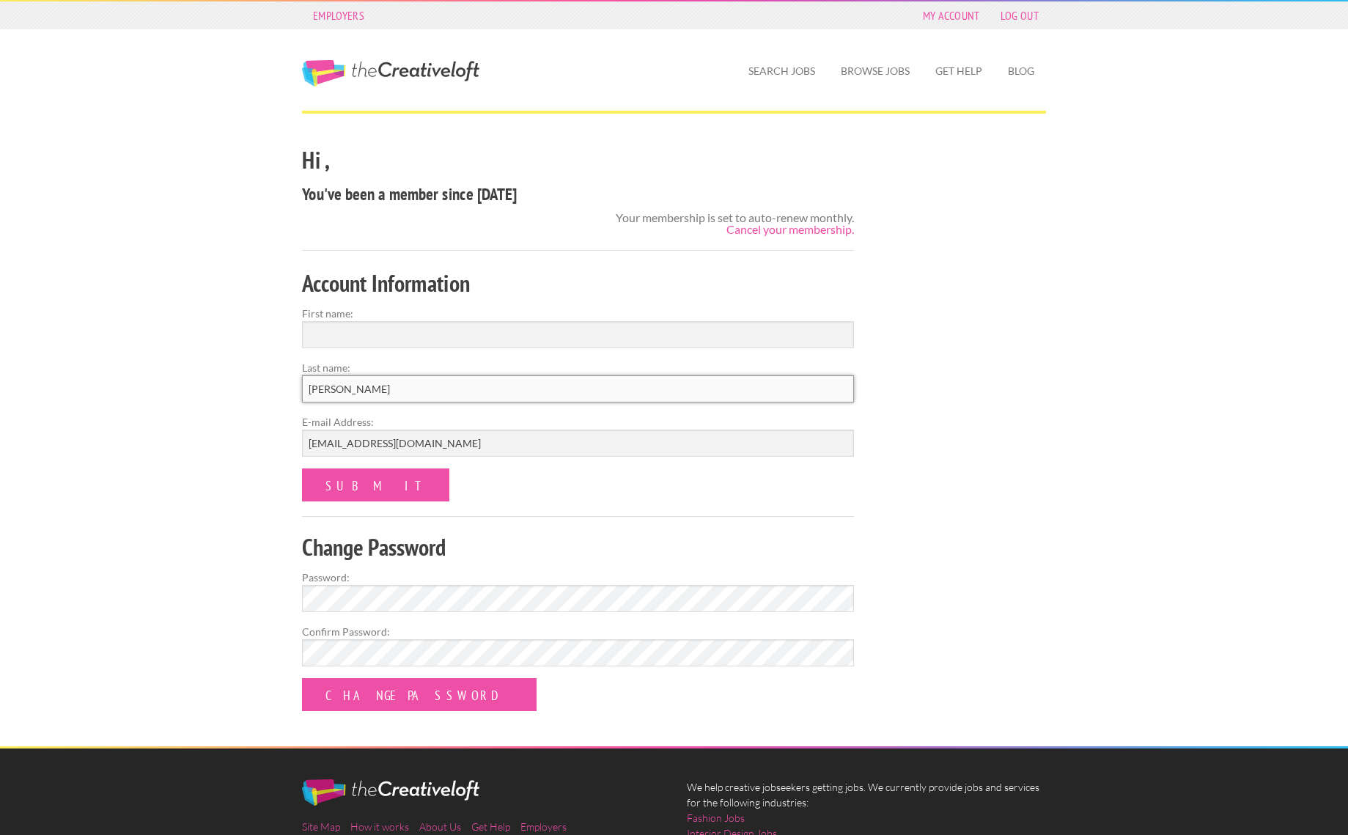
click at [337, 375] on input "[PERSON_NAME]" at bounding box center [578, 388] width 552 height 27
type input "Chemelski"
click at [433, 335] on input "First name:" at bounding box center [578, 334] width 552 height 27
type input "[PERSON_NAME]"
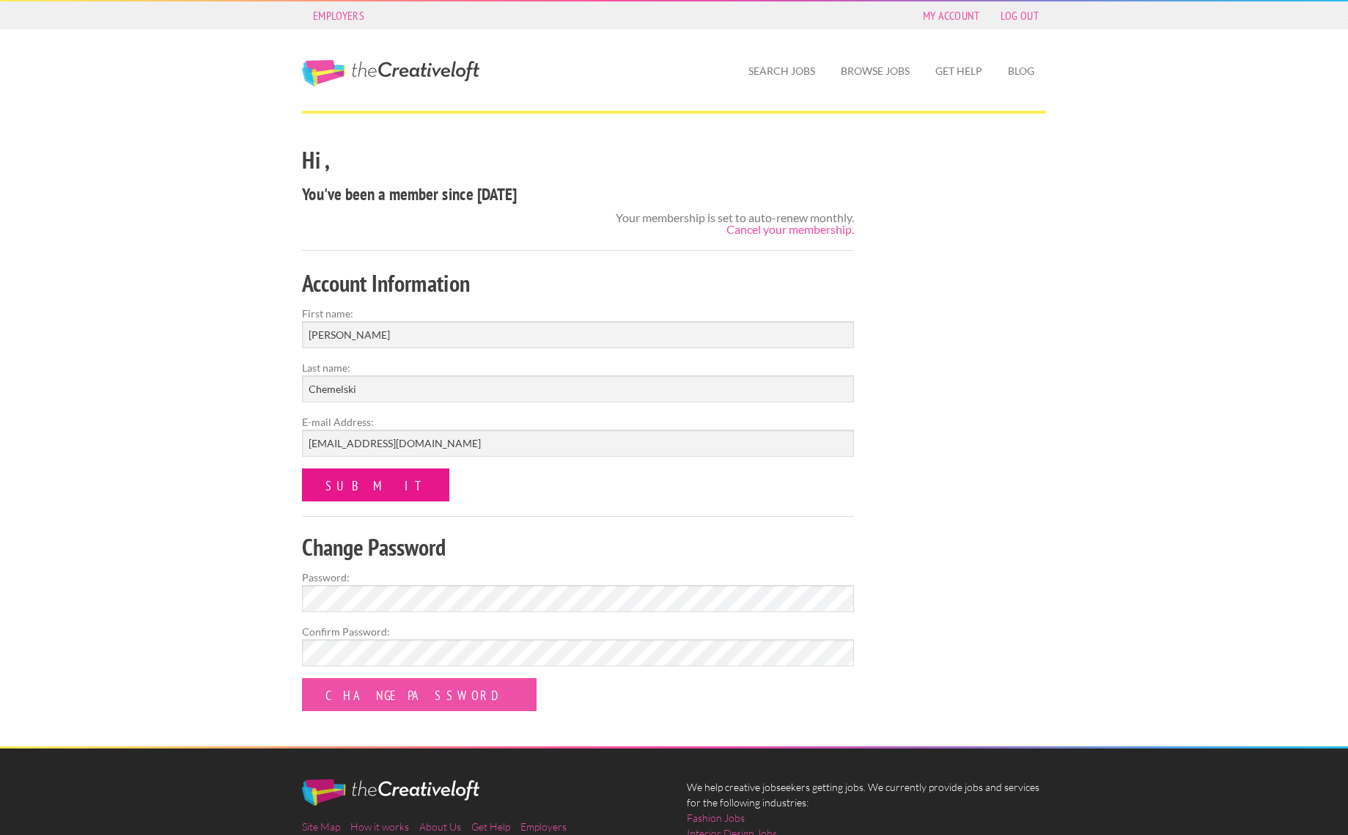
click at [353, 483] on input "submit" at bounding box center [375, 485] width 147 height 33
click at [628, 727] on div "Account Information First name: [PERSON_NAME] Last name: [PERSON_NAME] E-mail A…" at bounding box center [579, 506] width 578 height 482
click at [350, 485] on input "submit" at bounding box center [375, 485] width 147 height 33
click at [556, 741] on div "Account Information First name: [PERSON_NAME] Last name: [PERSON_NAME] E-mail A…" at bounding box center [579, 506] width 578 height 482
click at [879, 70] on link "Browse Jobs" at bounding box center [875, 71] width 92 height 34
